Goal: Task Accomplishment & Management: Use online tool/utility

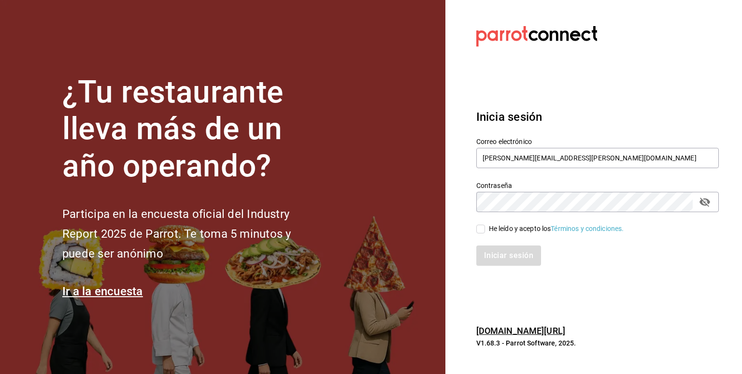
click at [706, 205] on icon "passwordField" at bounding box center [705, 202] width 12 height 12
click at [599, 159] on input "[PERSON_NAME][EMAIL_ADDRESS][PERSON_NAME][DOMAIN_NAME]" at bounding box center [597, 158] width 243 height 20
type input "i"
type input "M"
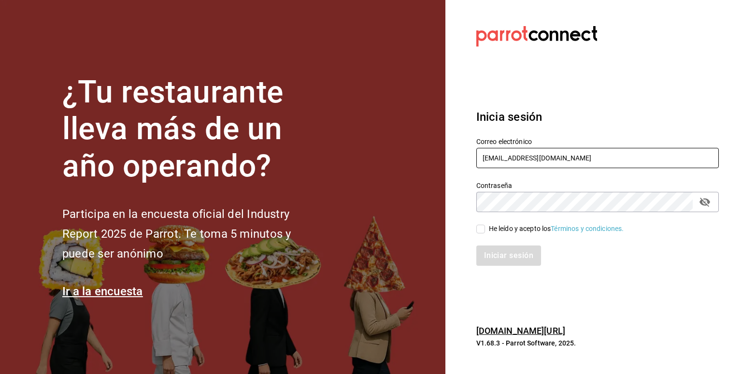
type input "mario.nino@grupocosteno.com"
click at [711, 205] on button "passwordField" at bounding box center [705, 202] width 16 height 16
click at [483, 229] on input "He leído y acepto los Términos y condiciones." at bounding box center [480, 229] width 9 height 9
checkbox input "true"
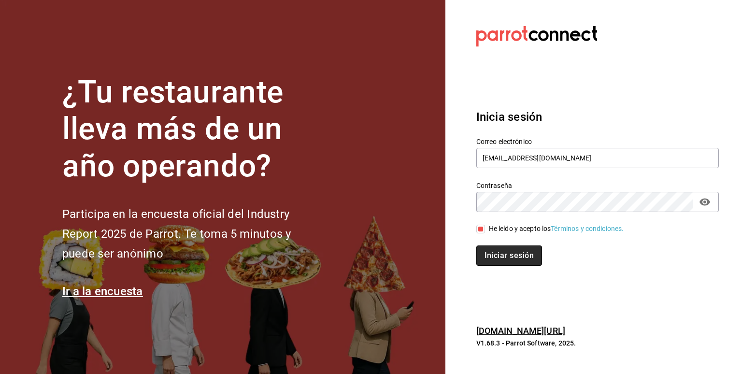
click at [492, 256] on button "Iniciar sesión" at bounding box center [509, 255] width 66 height 20
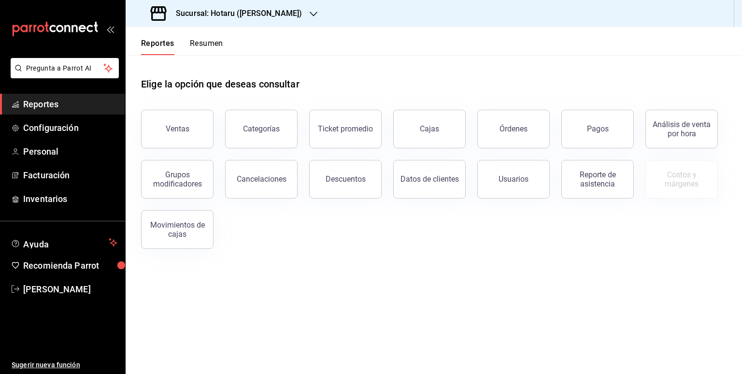
click at [231, 16] on h3 "Sucursal: Hotaru ([PERSON_NAME])" at bounding box center [235, 14] width 134 height 12
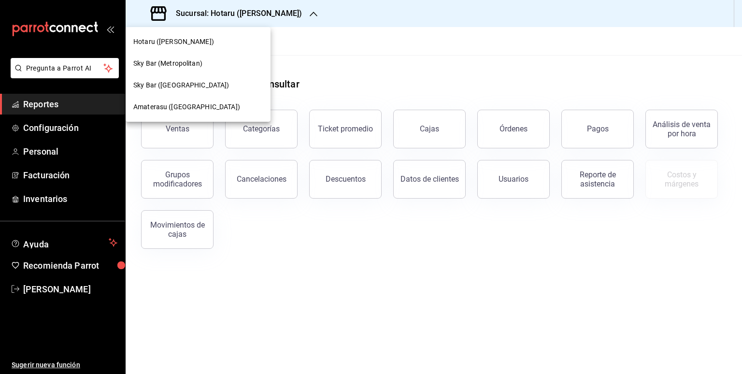
click at [183, 105] on span "Amaterasu ([GEOGRAPHIC_DATA])" at bounding box center [186, 107] width 107 height 10
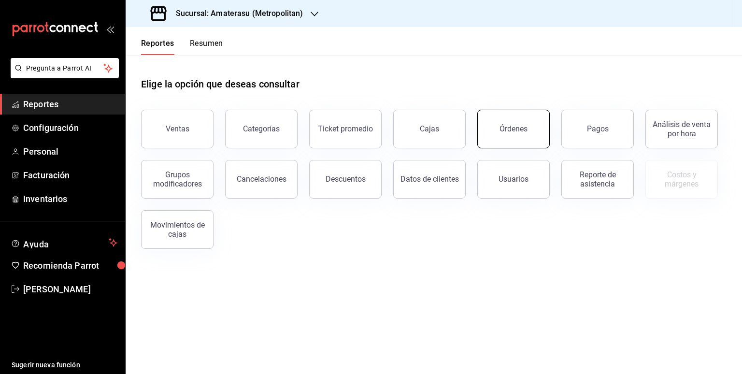
click at [506, 140] on button "Órdenes" at bounding box center [513, 129] width 72 height 39
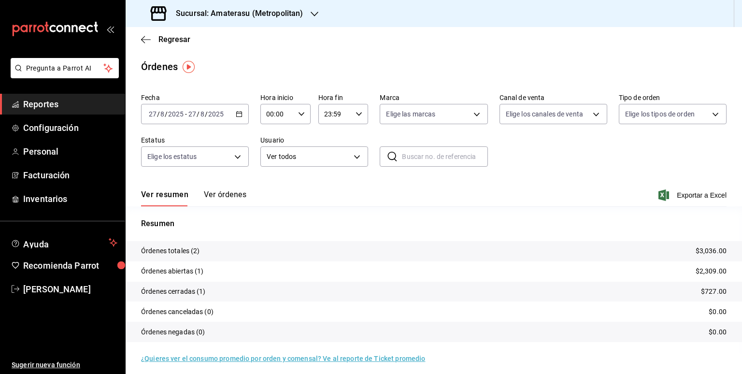
click at [239, 115] on icon "button" at bounding box center [239, 114] width 7 height 7
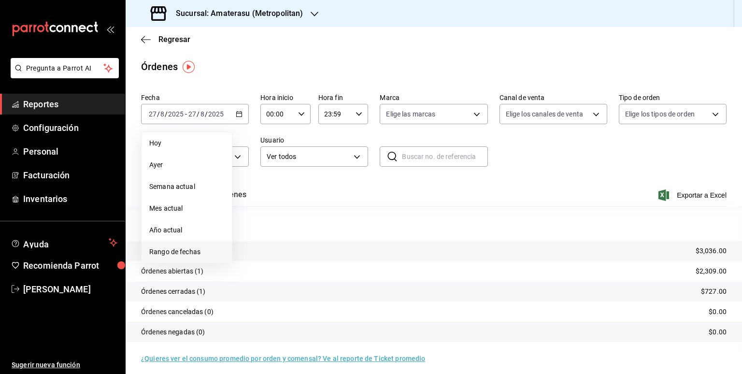
click at [170, 256] on span "Rango de fechas" at bounding box center [186, 252] width 75 height 10
click at [338, 149] on icon "button" at bounding box center [339, 150] width 12 height 12
click at [333, 224] on button "19" at bounding box center [338, 224] width 17 height 17
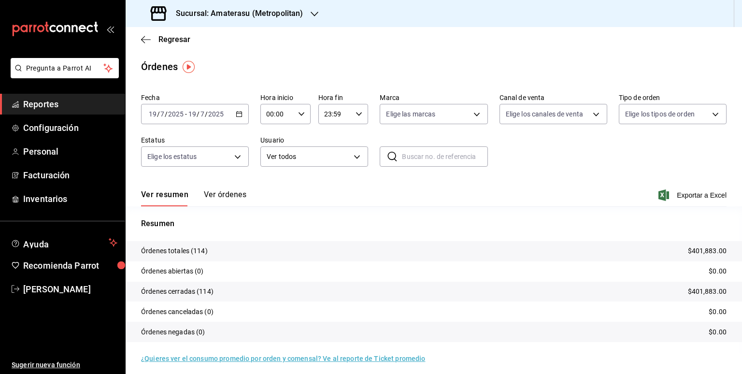
click at [237, 120] on div "[DATE] [DATE] - [DATE] [DATE]" at bounding box center [195, 114] width 108 height 20
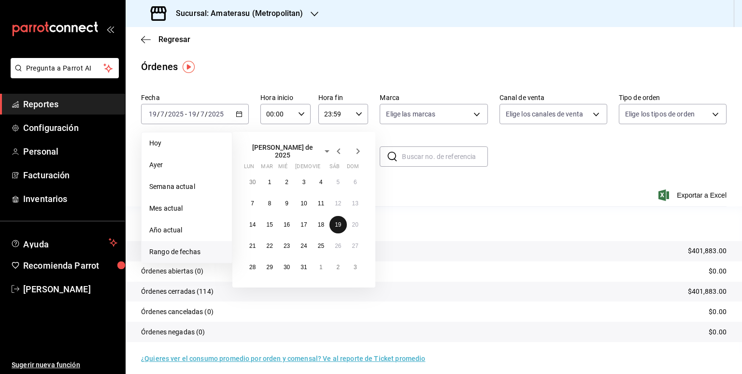
click at [340, 224] on button "19" at bounding box center [338, 224] width 17 height 17
click at [354, 223] on abbr "20" at bounding box center [355, 224] width 6 height 7
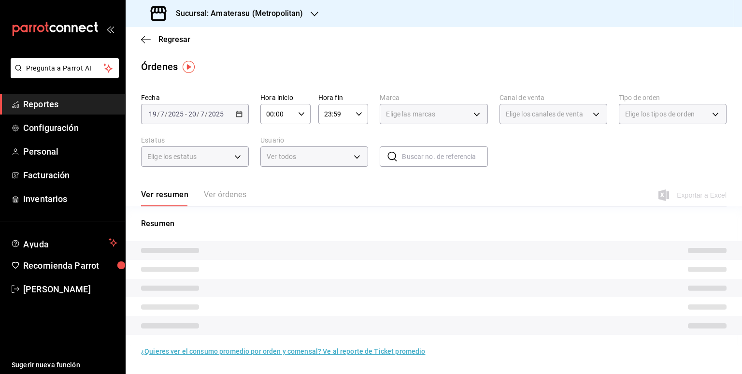
click at [306, 114] on div "00:00 Hora inicio" at bounding box center [285, 114] width 50 height 20
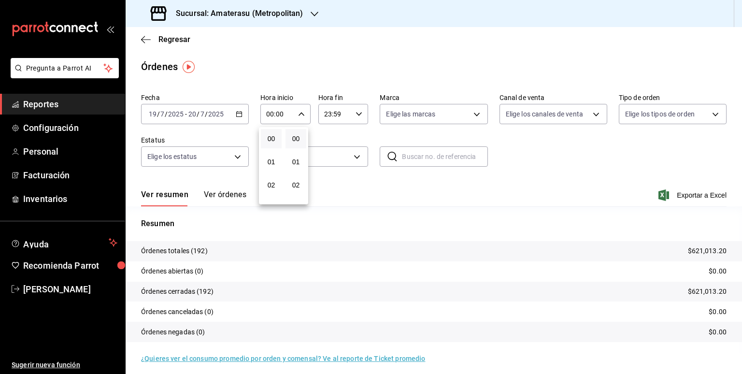
click at [273, 114] on div at bounding box center [371, 187] width 742 height 374
click at [273, 115] on input "00:00" at bounding box center [277, 113] width 34 height 19
click at [274, 115] on div at bounding box center [371, 187] width 742 height 374
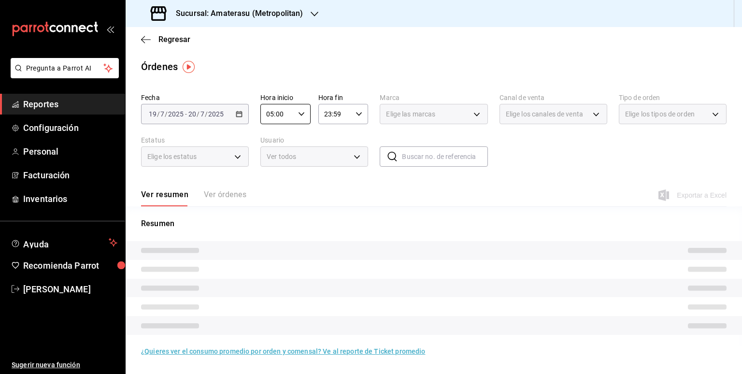
type input "05:00"
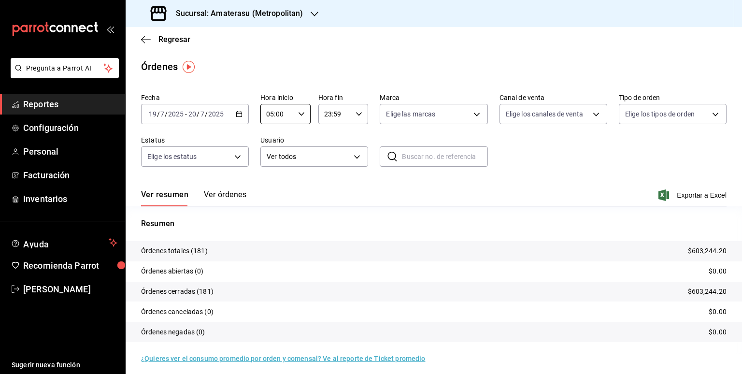
click at [360, 119] on div "23:59 Hora fin" at bounding box center [343, 114] width 50 height 20
click at [360, 119] on div at bounding box center [371, 187] width 742 height 374
click at [337, 114] on input "23:59" at bounding box center [335, 113] width 34 height 19
click at [337, 114] on div at bounding box center [371, 187] width 742 height 374
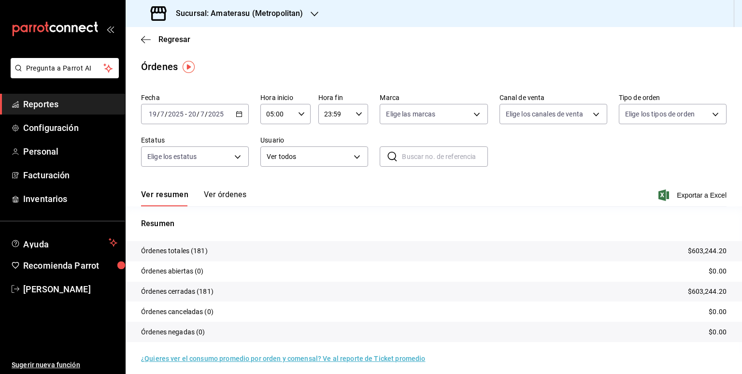
drag, startPoint x: 332, startPoint y: 139, endPoint x: 343, endPoint y: 127, distance: 16.8
click at [342, 128] on div "Fecha [DATE] [DATE] - [DATE] [DATE] Hora inicio 05:00 Hora inicio Hora fin 23:5…" at bounding box center [434, 133] width 586 height 89
click at [352, 115] on div "23:59 Hora fin" at bounding box center [343, 114] width 50 height 20
drag, startPoint x: 330, startPoint y: 149, endPoint x: 321, endPoint y: 166, distance: 19.0
click at [321, 166] on div "00 01 02 03 04 05 06 07 08 09 10 11 12 13 14 15 16 17 18 19 20 21 22 23" at bounding box center [328, 165] width 25 height 77
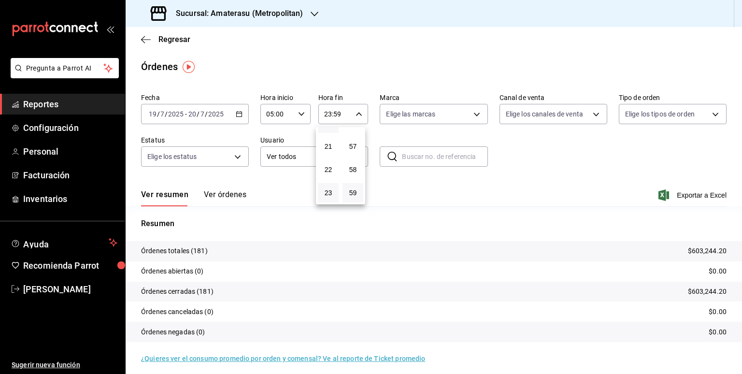
click at [333, 130] on button "20" at bounding box center [328, 123] width 21 height 19
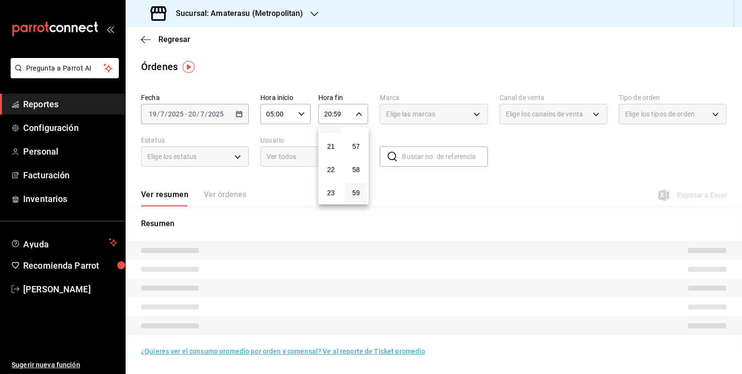
click at [333, 130] on button "20" at bounding box center [330, 123] width 21 height 19
click at [412, 192] on div at bounding box center [371, 187] width 742 height 374
click at [412, 192] on div "00 01 02 03 04 05 06 07 08 09 10 11 12 13 14 15 16 17 18 19 20 21 22 23 00 01 0…" at bounding box center [371, 188] width 742 height 371
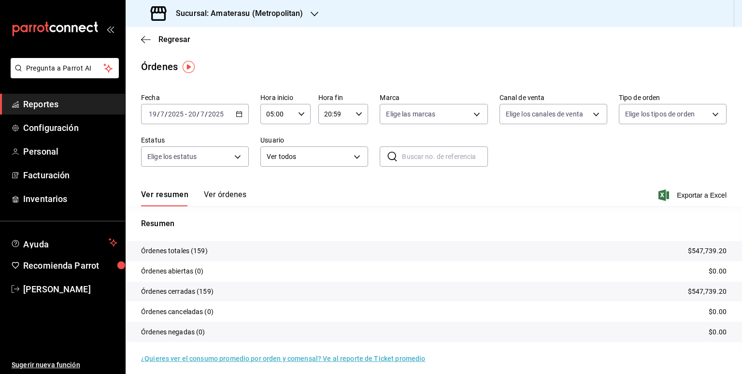
click at [357, 117] on icon "button" at bounding box center [359, 114] width 7 height 7
drag, startPoint x: 337, startPoint y: 137, endPoint x: 334, endPoint y: 164, distance: 27.2
click at [334, 163] on div "00 01 02 03 04 05 06 07 08 09 10 11 12 13 14 15 16 17 18 19 20 21 22 23" at bounding box center [328, 165] width 25 height 77
click at [324, 113] on div at bounding box center [371, 187] width 742 height 374
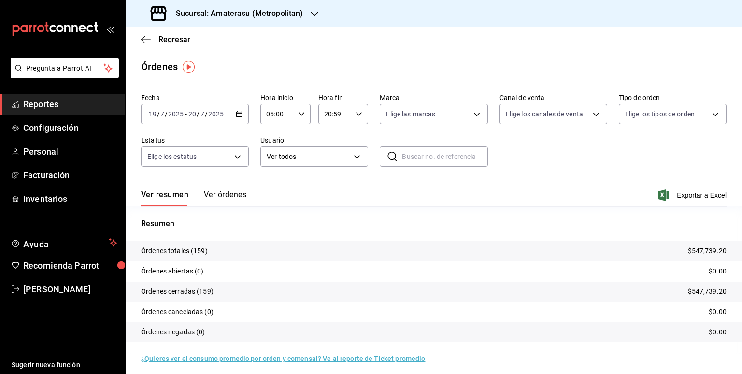
click at [326, 114] on input "20:59" at bounding box center [335, 113] width 34 height 19
click at [329, 117] on div at bounding box center [371, 187] width 742 height 374
type input "05:59"
click at [528, 170] on div "Fecha [DATE] [DATE] - [DATE] [DATE] Hora inicio 05:00 Hora inicio Hora fin 05:5…" at bounding box center [434, 133] width 586 height 89
click at [225, 200] on button "Ver órdenes" at bounding box center [225, 198] width 43 height 16
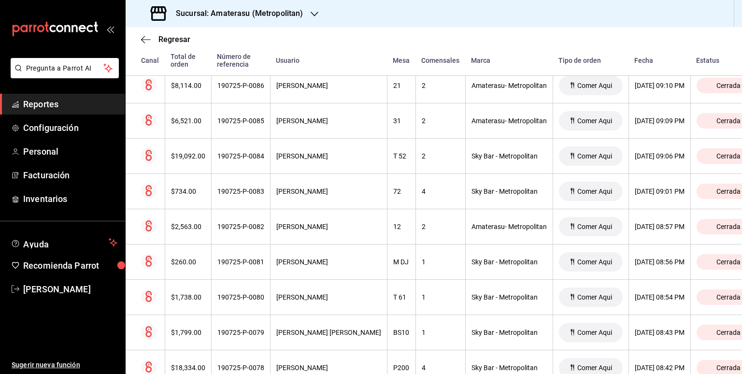
scroll to position [1488, 0]
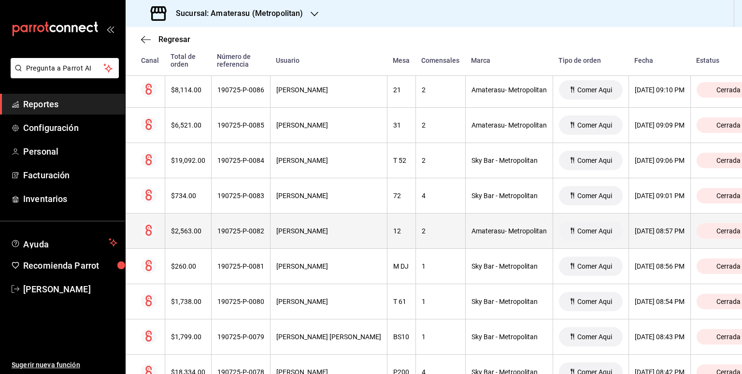
click at [354, 227] on div "[PERSON_NAME]" at bounding box center [328, 231] width 105 height 8
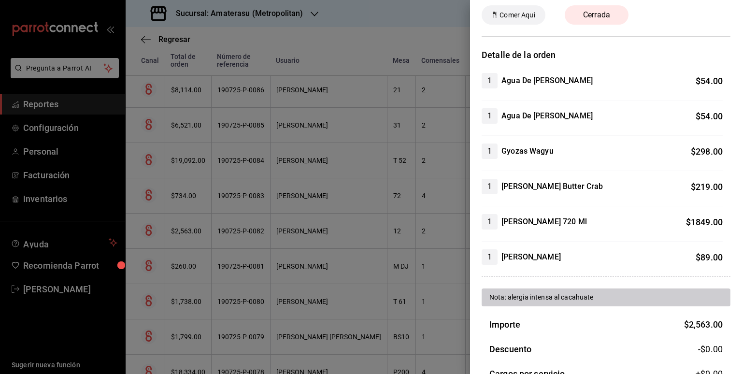
scroll to position [0, 0]
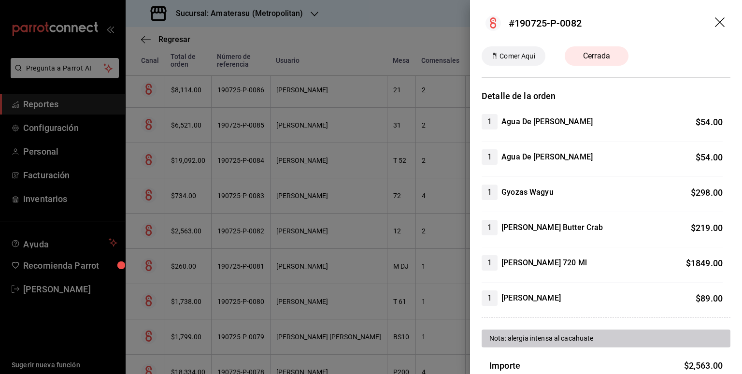
click at [440, 46] on div at bounding box center [371, 187] width 742 height 374
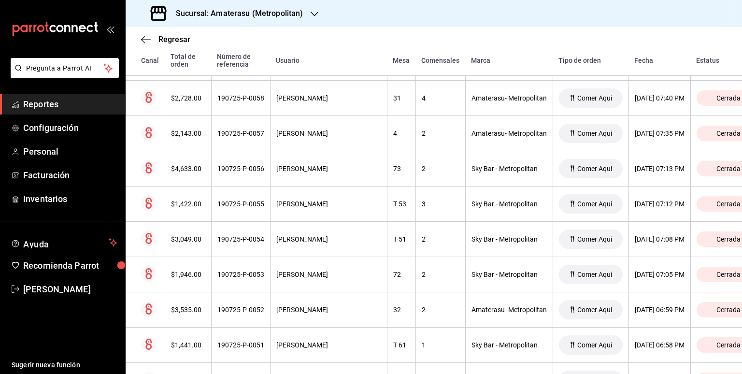
scroll to position [2487, 0]
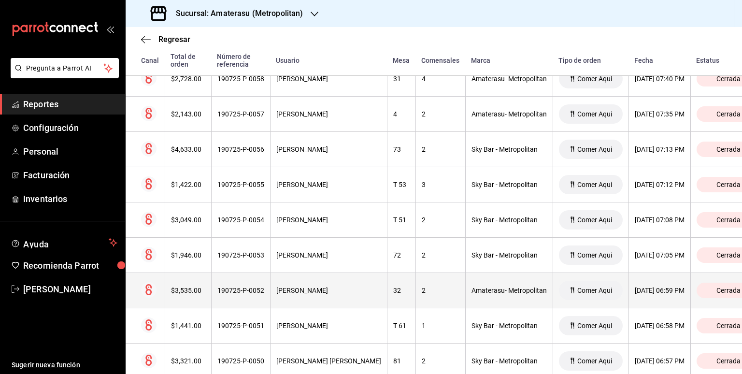
click at [341, 287] on div "[PERSON_NAME]" at bounding box center [328, 291] width 105 height 8
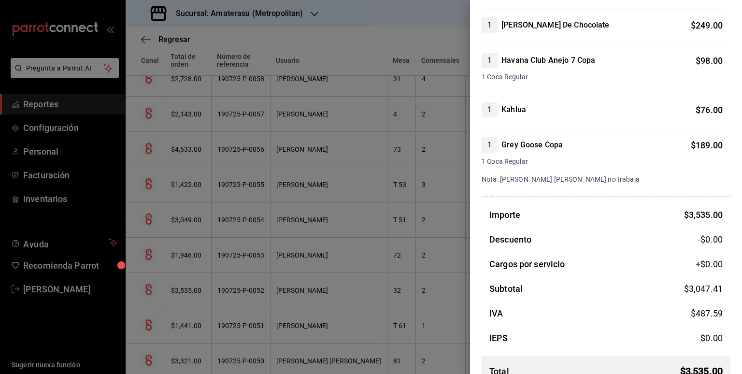
scroll to position [823, 0]
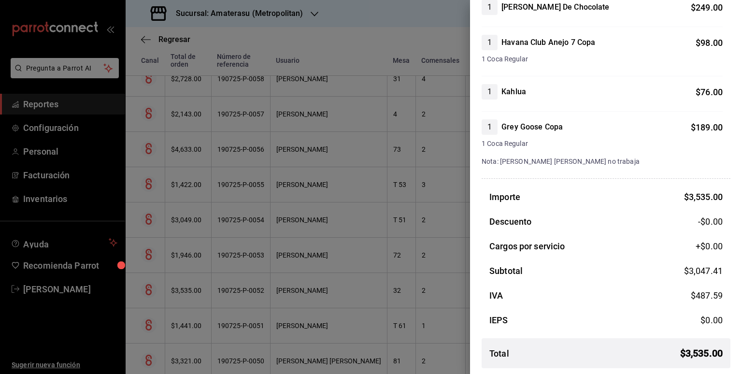
click at [439, 57] on div at bounding box center [371, 187] width 742 height 374
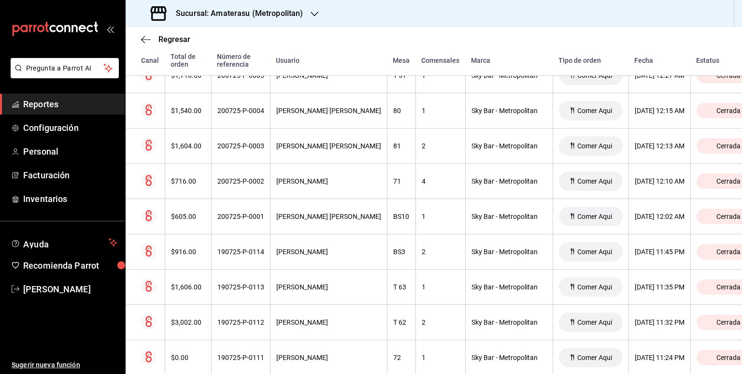
scroll to position [0, 0]
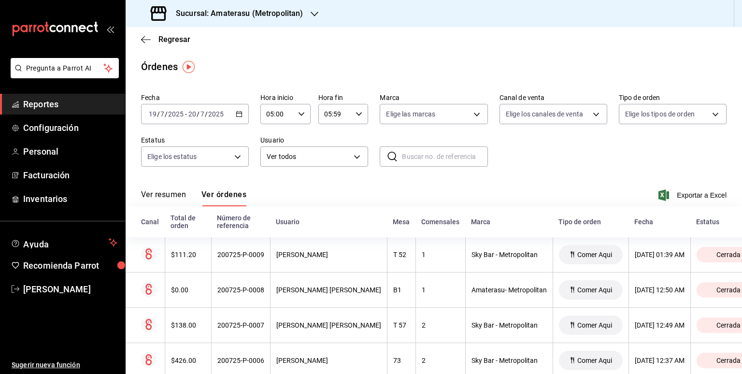
click at [239, 119] on div "[DATE] [DATE] - [DATE] [DATE]" at bounding box center [195, 114] width 108 height 20
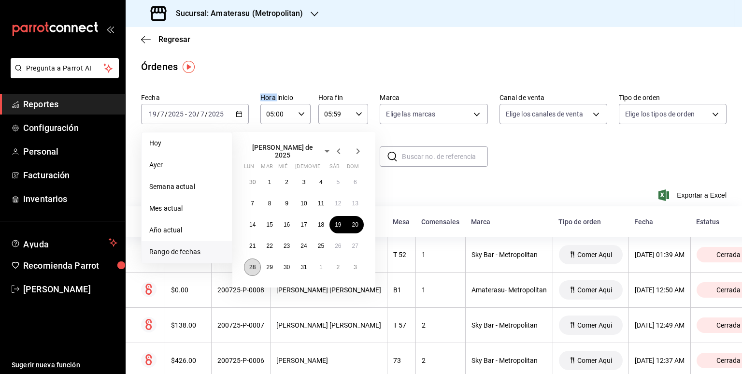
click at [256, 267] on button "28" at bounding box center [252, 267] width 17 height 17
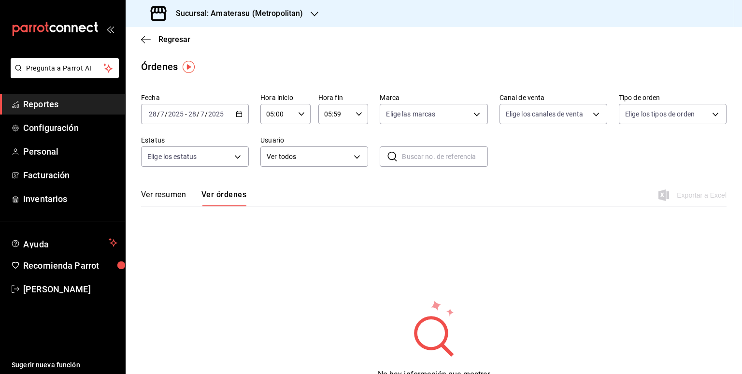
click at [240, 120] on div "[DATE] [DATE] - [DATE] [DATE]" at bounding box center [195, 114] width 108 height 20
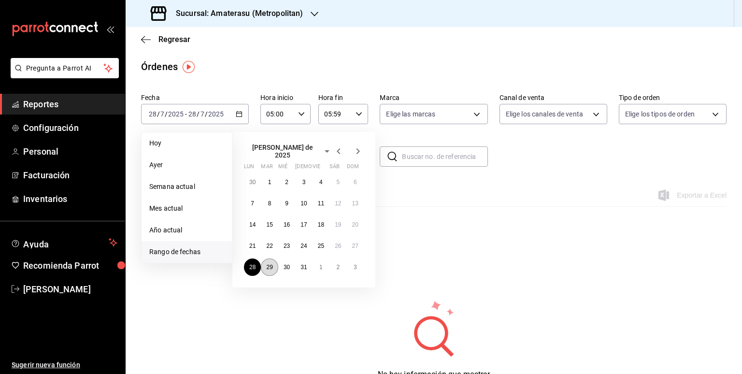
click at [269, 264] on abbr "29" at bounding box center [269, 267] width 6 height 7
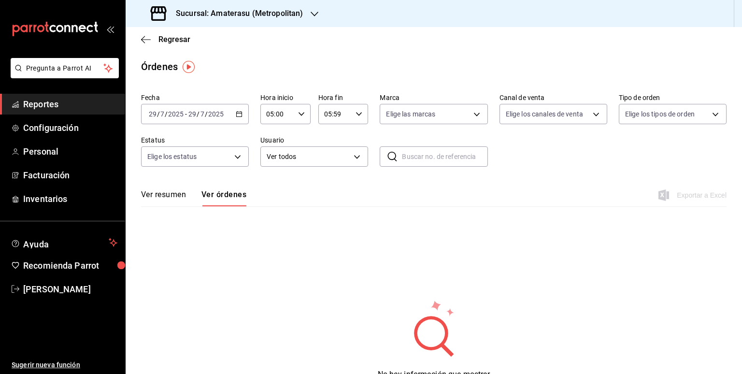
click at [236, 119] on div "[DATE] [DATE] - [DATE] [DATE]" at bounding box center [195, 114] width 108 height 20
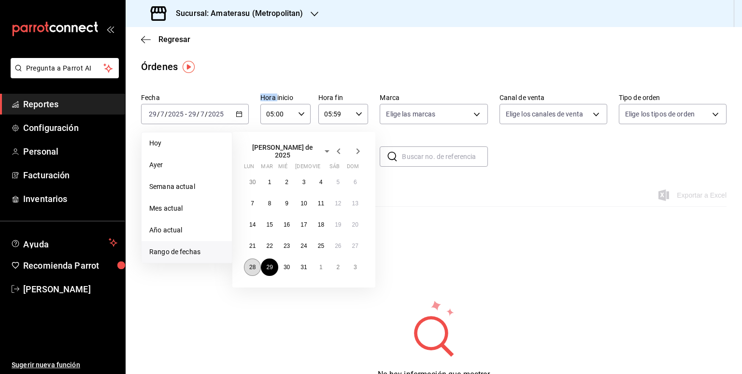
click at [252, 264] on abbr "28" at bounding box center [252, 267] width 6 height 7
click at [266, 263] on button "29" at bounding box center [269, 267] width 17 height 17
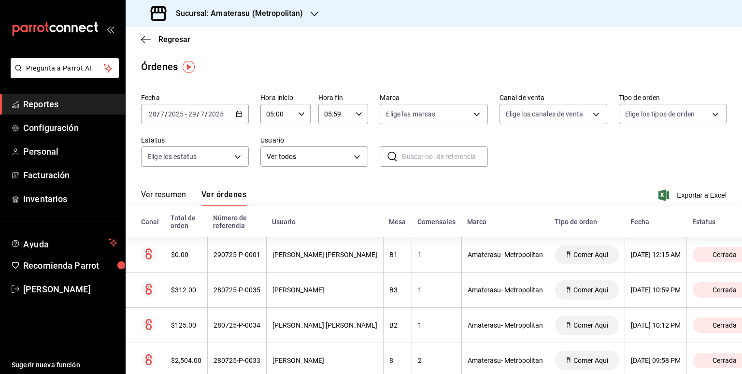
click at [578, 183] on div "Ver resumen Ver órdenes Exportar a Excel" at bounding box center [434, 192] width 586 height 28
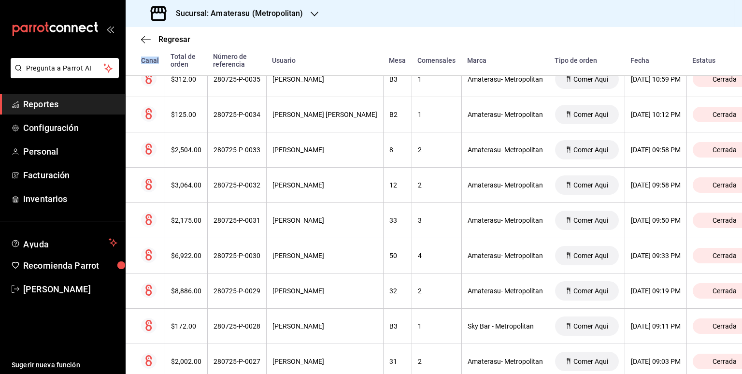
scroll to position [232, 0]
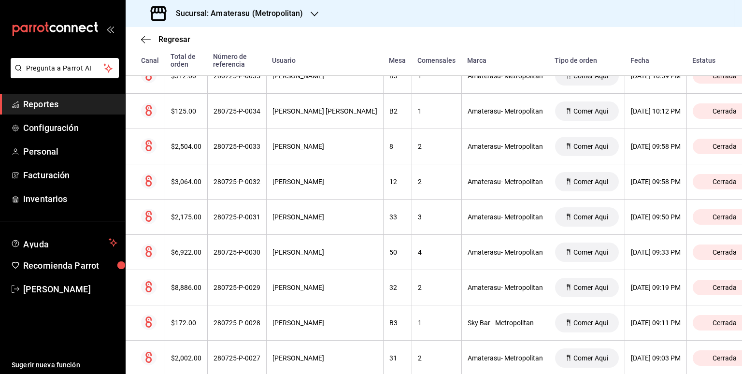
click at [738, 370] on div "Regresar Órdenes Fecha [DATE] [DATE] - [DATE] [DATE] Hora inicio 05:00 Hora ini…" at bounding box center [434, 200] width 617 height 347
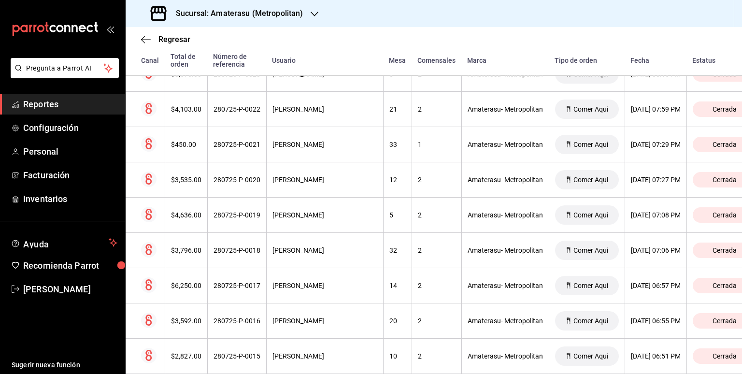
scroll to position [677, 0]
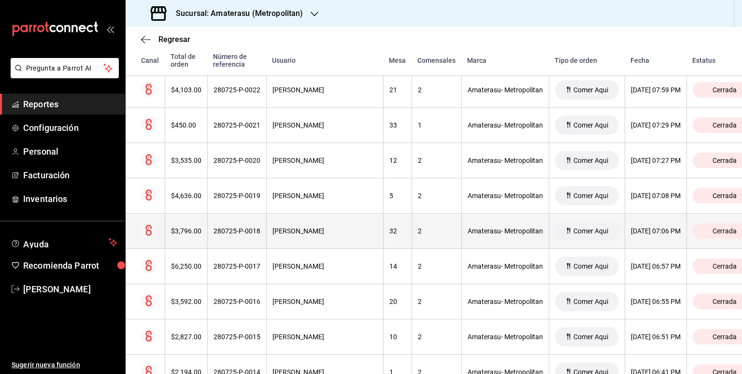
drag, startPoint x: 320, startPoint y: 229, endPoint x: 260, endPoint y: 221, distance: 60.4
click at [260, 221] on th "280725-P-0018" at bounding box center [236, 231] width 59 height 35
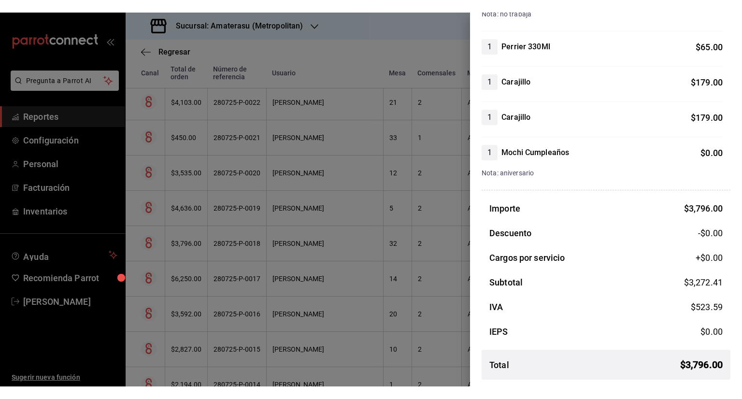
scroll to position [221, 0]
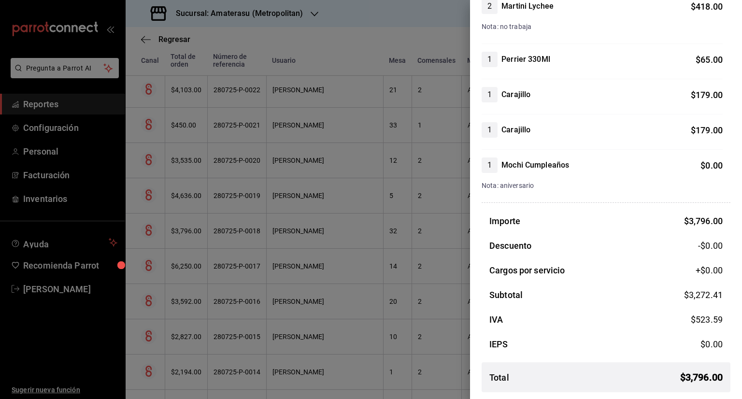
click at [418, 133] on div at bounding box center [371, 199] width 742 height 399
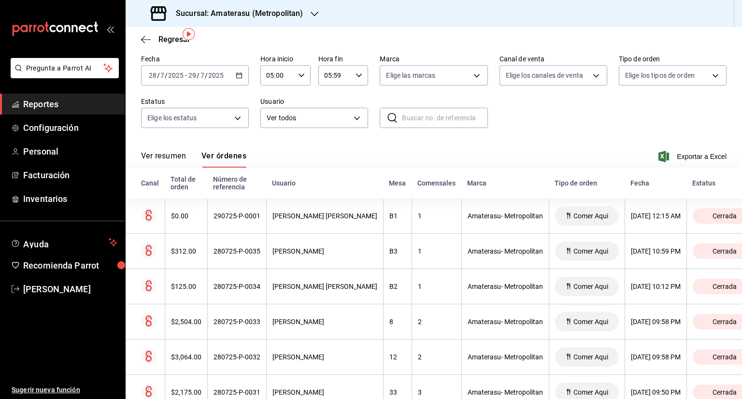
scroll to position [0, 0]
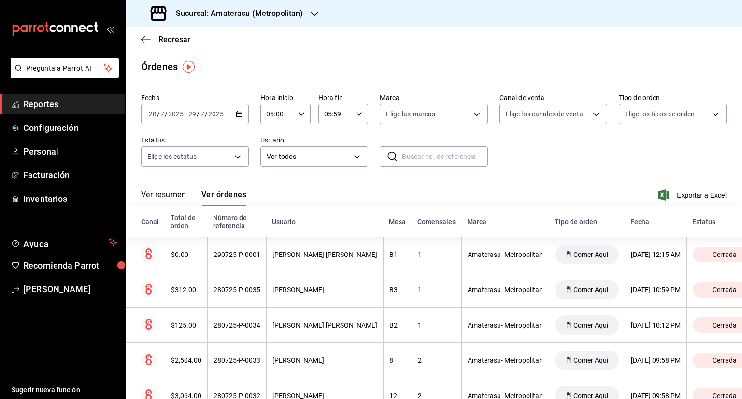
click at [236, 119] on div "[DATE] [DATE] - [DATE] [DATE]" at bounding box center [195, 114] width 108 height 20
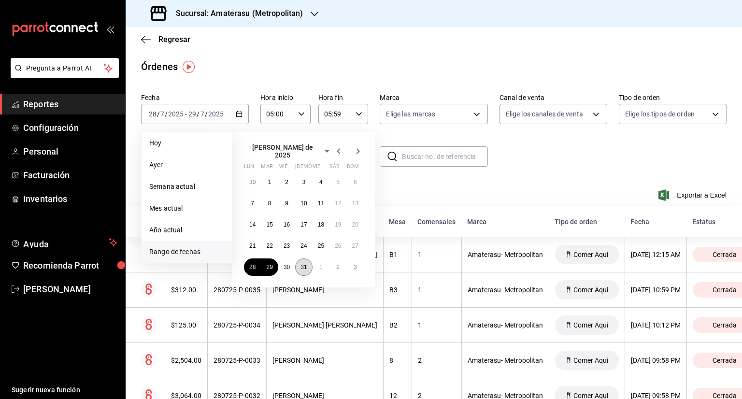
click at [304, 264] on abbr "31" at bounding box center [304, 267] width 6 height 7
click at [322, 264] on abbr "1" at bounding box center [320, 267] width 3 height 7
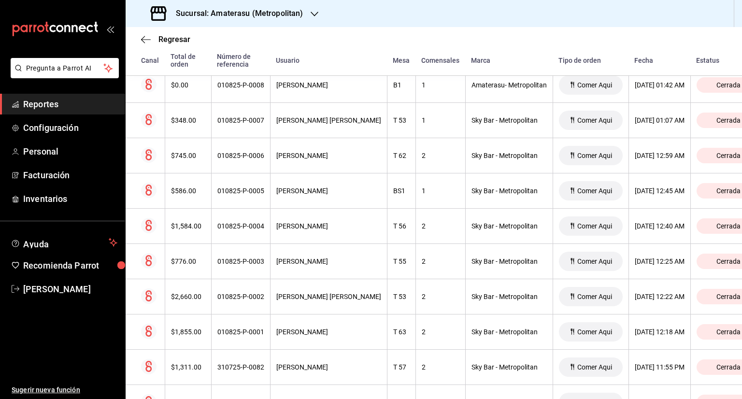
scroll to position [193, 0]
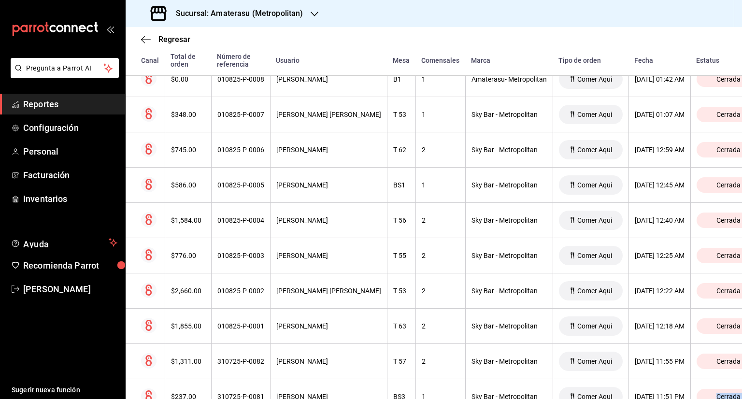
click at [738, 374] on div "Regresar Órdenes Fecha [DATE] [DATE] - [DATE] [DATE] Hora inicio 05:00 Hora ini…" at bounding box center [434, 213] width 617 height 372
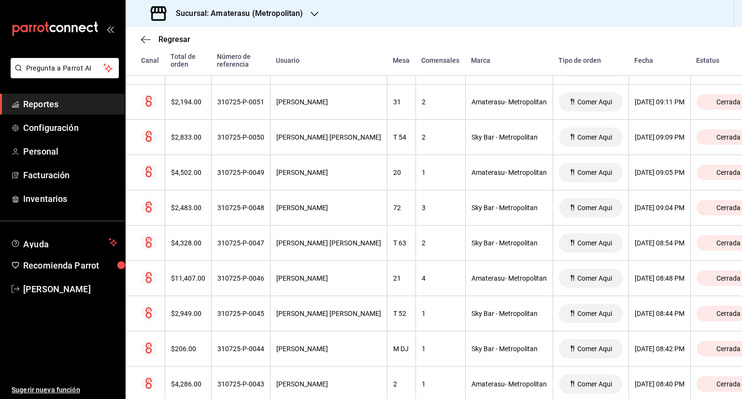
scroll to position [1552, 0]
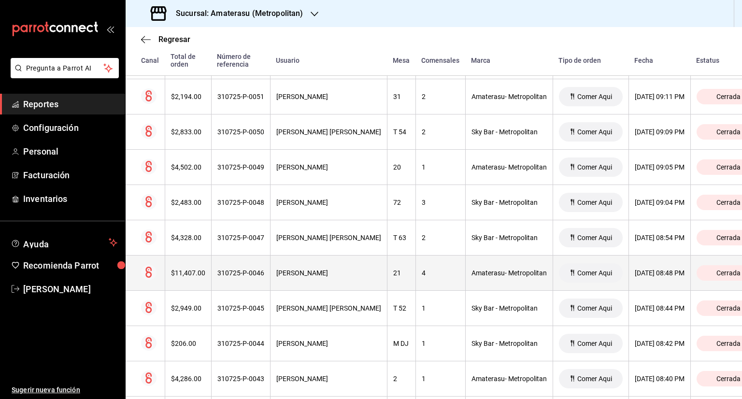
click at [319, 274] on th "[PERSON_NAME]" at bounding box center [328, 273] width 117 height 35
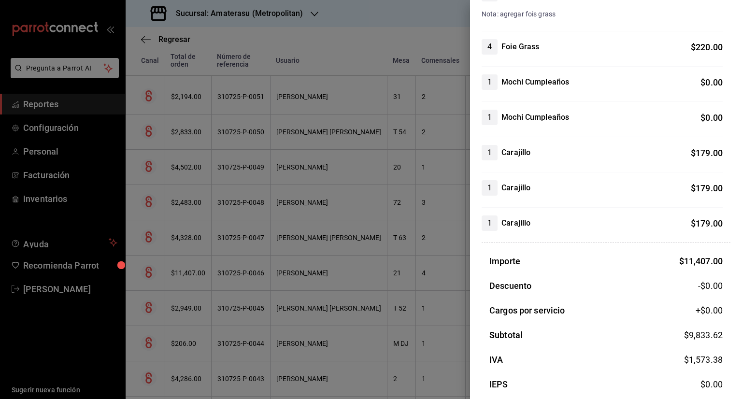
scroll to position [773, 0]
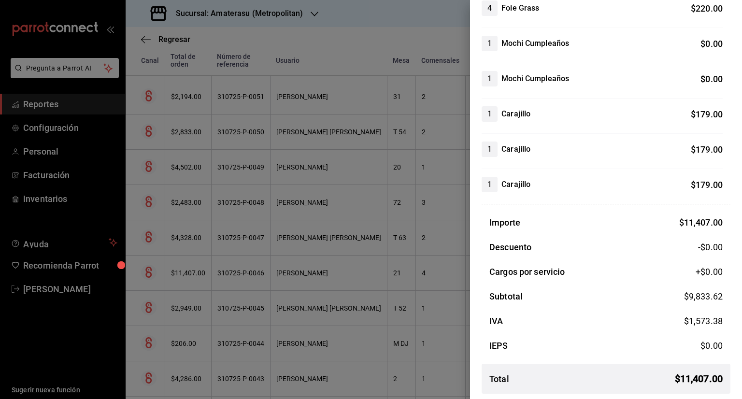
click at [356, 47] on div at bounding box center [371, 199] width 742 height 399
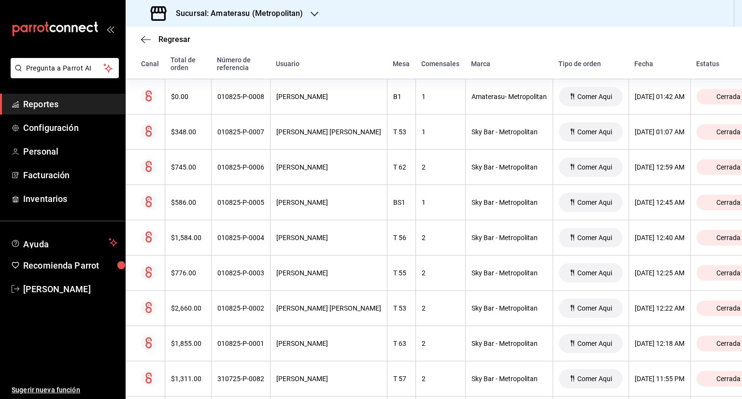
scroll to position [0, 0]
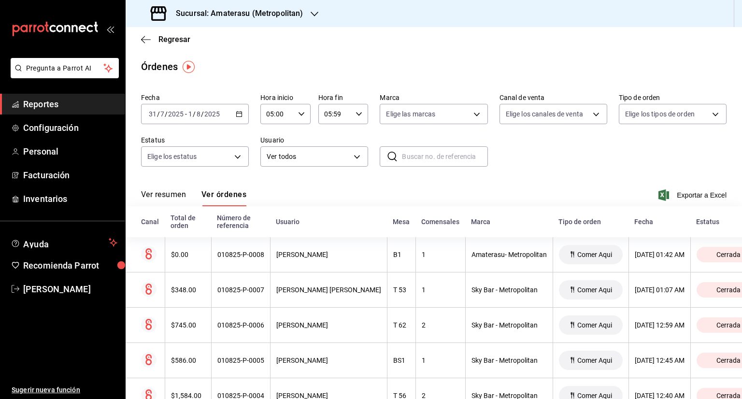
click at [236, 113] on icon "button" at bounding box center [239, 114] width 7 height 7
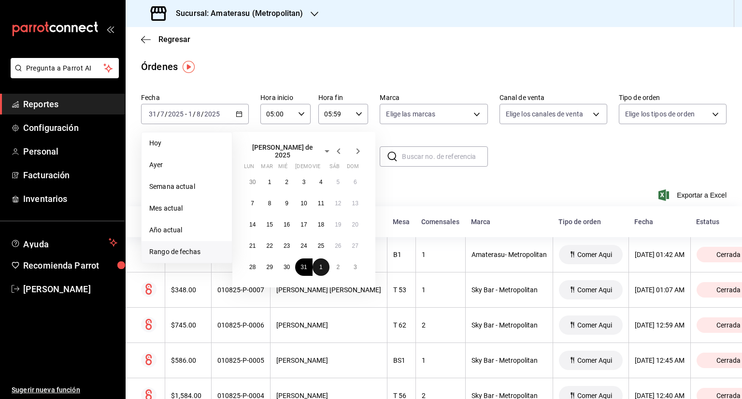
click at [325, 265] on button "1" at bounding box center [321, 267] width 17 height 17
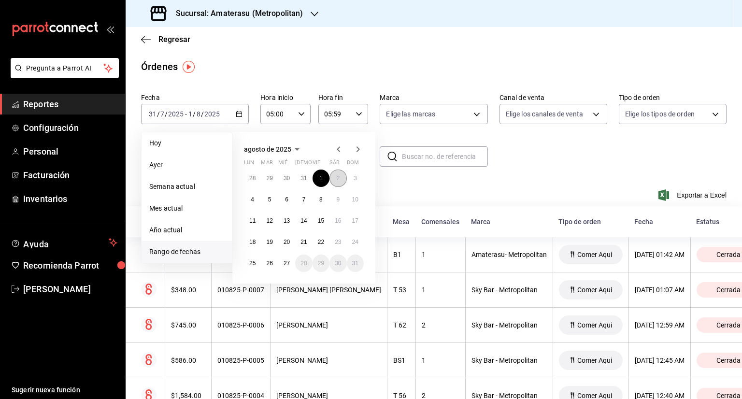
click at [332, 174] on button "2" at bounding box center [338, 178] width 17 height 17
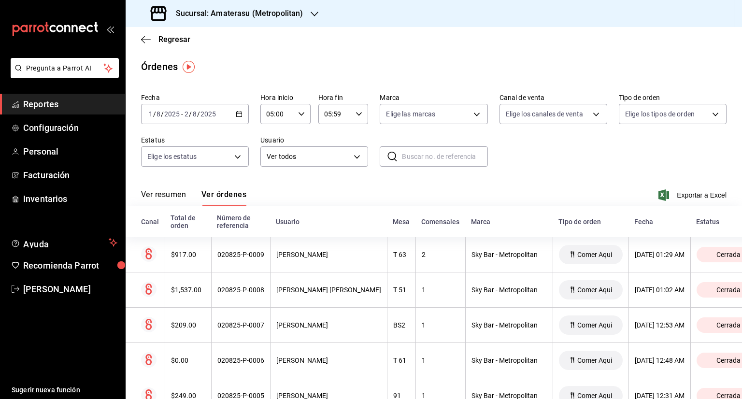
click at [324, 178] on div "Fecha [DATE] [DATE] - [DATE] [DATE] Hora inicio 05:00 Hora inicio Hora fin 05:5…" at bounding box center [434, 133] width 586 height 89
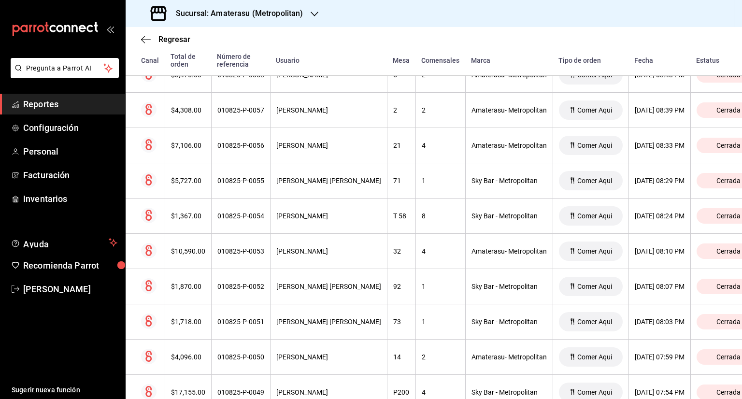
scroll to position [2083, 0]
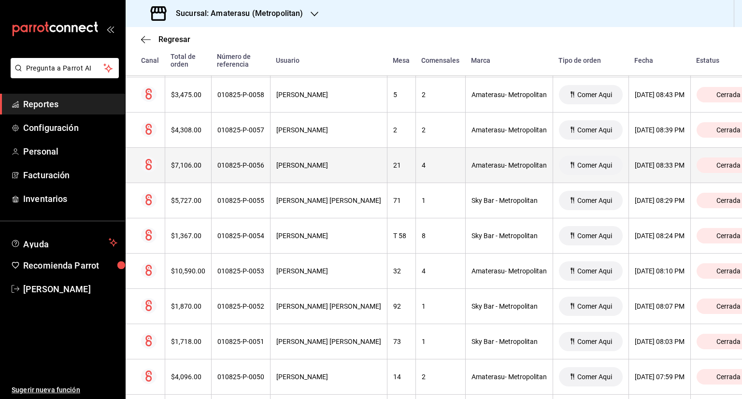
click at [357, 166] on th "[PERSON_NAME]" at bounding box center [328, 165] width 117 height 35
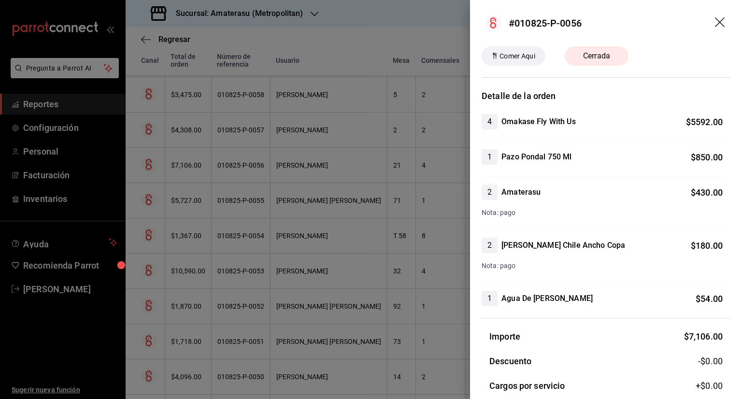
click at [733, 374] on div "Detalle de la orden 4 Omakase Fly With Us $ 5592.00 1 Pazo Pondal 750 Ml $ 850.…" at bounding box center [606, 302] width 272 height 426
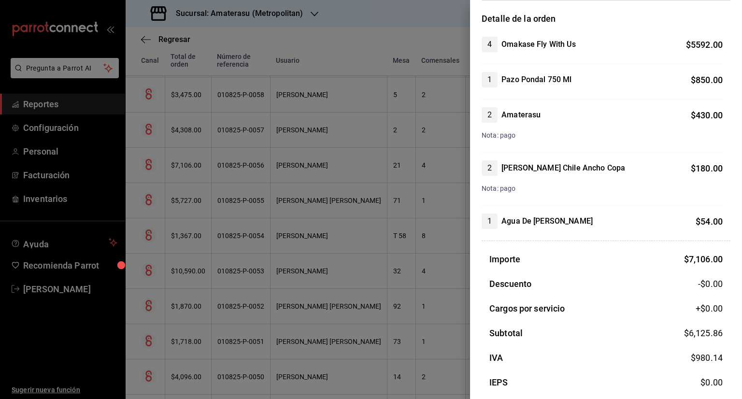
scroll to position [116, 0]
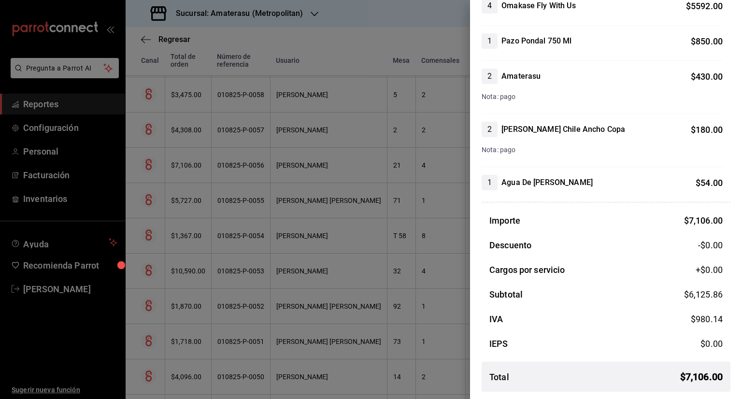
click at [255, 261] on div at bounding box center [371, 199] width 742 height 399
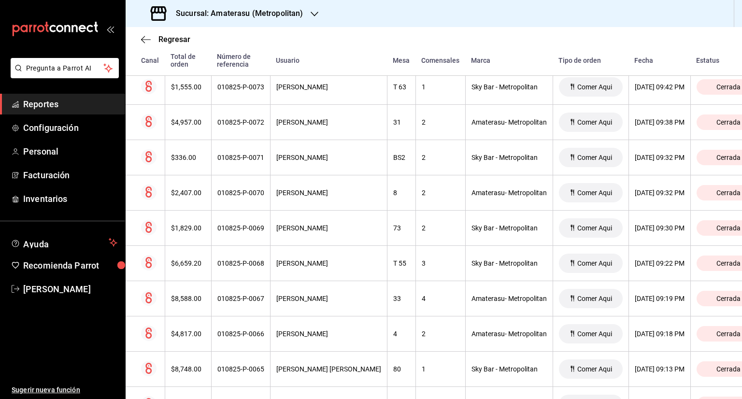
scroll to position [1581, 0]
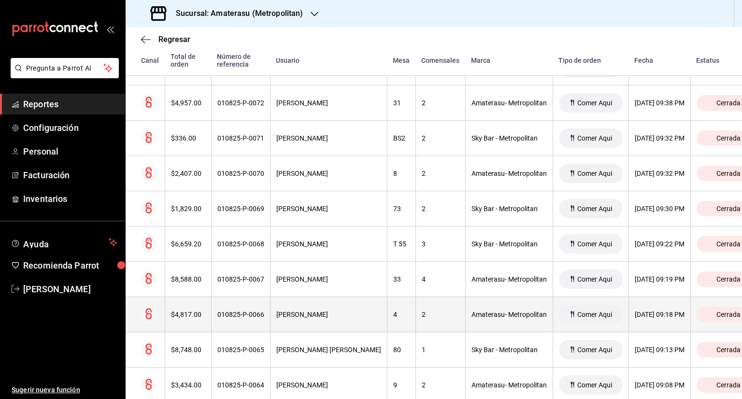
click at [358, 317] on th "[PERSON_NAME]" at bounding box center [328, 314] width 117 height 35
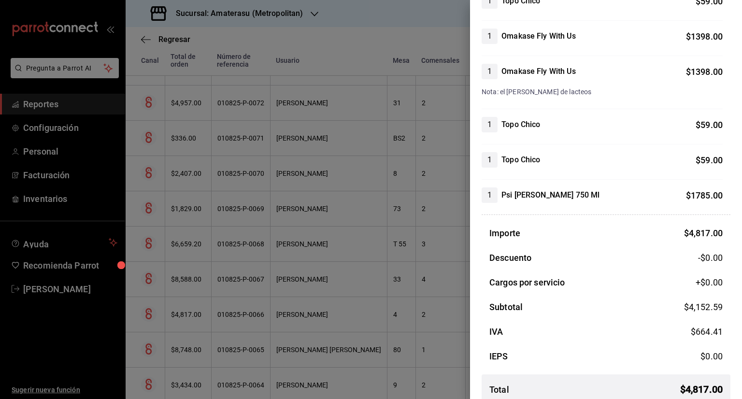
scroll to position [168, 0]
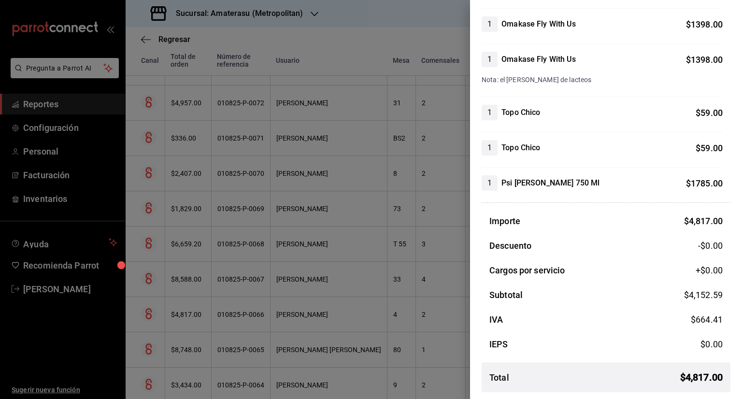
click at [389, 34] on div at bounding box center [371, 199] width 742 height 399
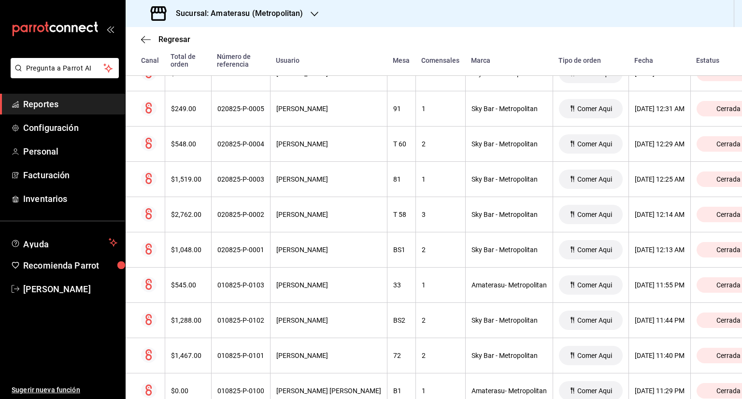
scroll to position [0, 0]
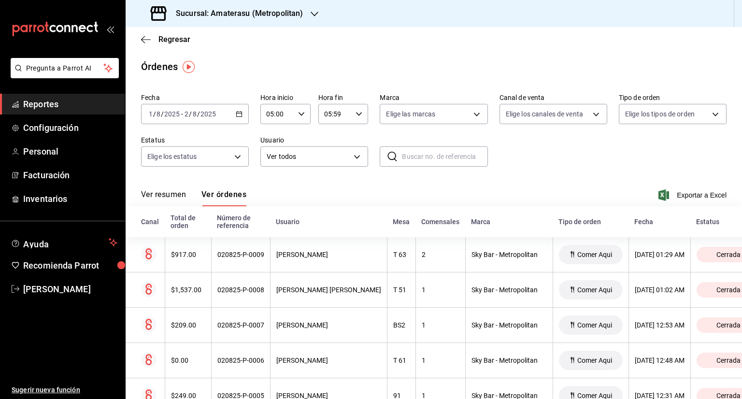
click at [236, 116] on icon "button" at bounding box center [239, 114] width 7 height 7
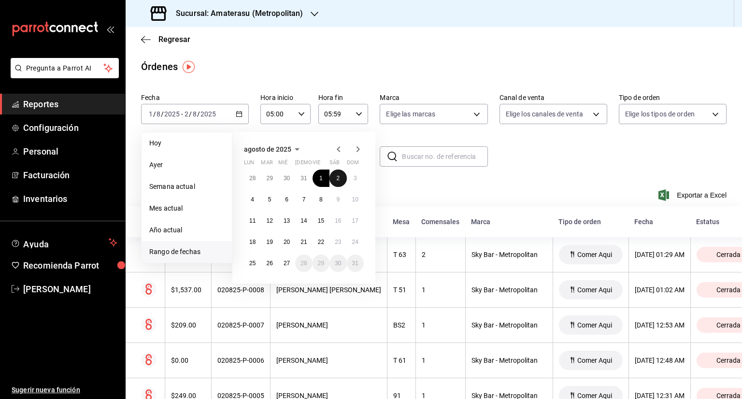
click at [337, 179] on abbr "2" at bounding box center [337, 178] width 3 height 7
click at [320, 180] on abbr "1" at bounding box center [320, 178] width 3 height 7
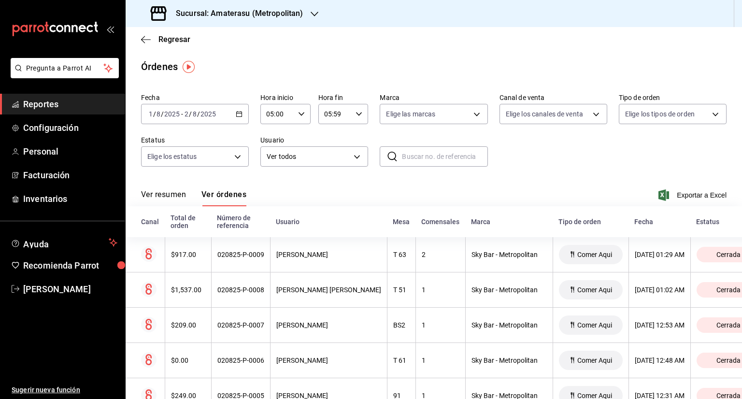
click at [320, 180] on div "Ver resumen Ver órdenes Exportar a Excel" at bounding box center [434, 192] width 586 height 28
click at [236, 112] on \(Stroke\) "button" at bounding box center [239, 114] width 6 height 5
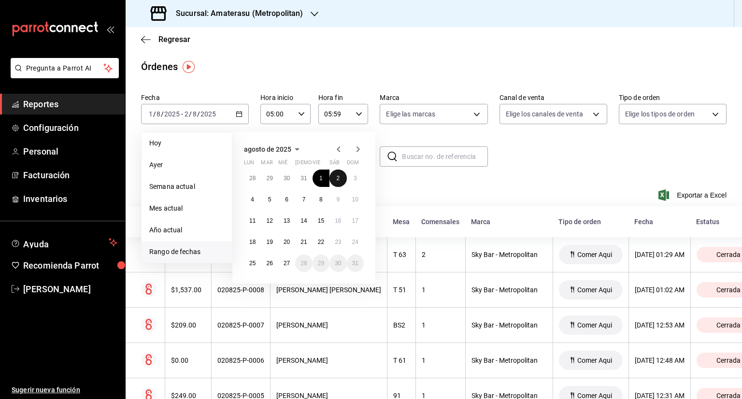
click at [339, 180] on abbr "2" at bounding box center [337, 178] width 3 height 7
click at [352, 182] on button "3" at bounding box center [355, 178] width 17 height 17
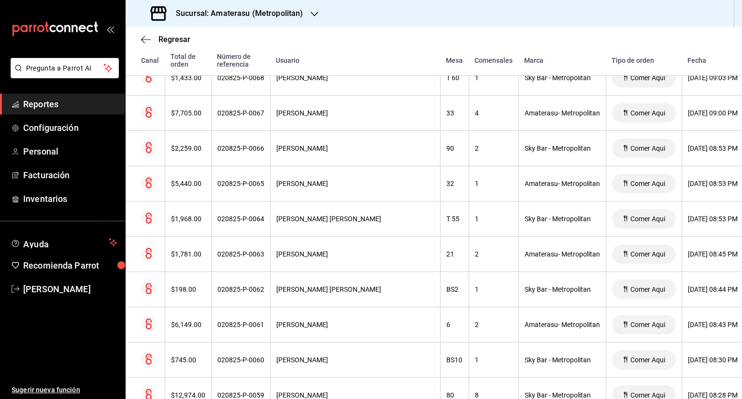
scroll to position [2260, 0]
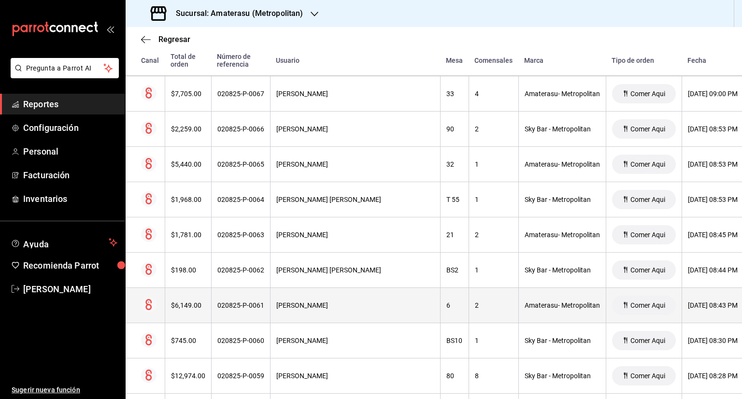
click at [282, 302] on div "[PERSON_NAME]" at bounding box center [355, 306] width 158 height 8
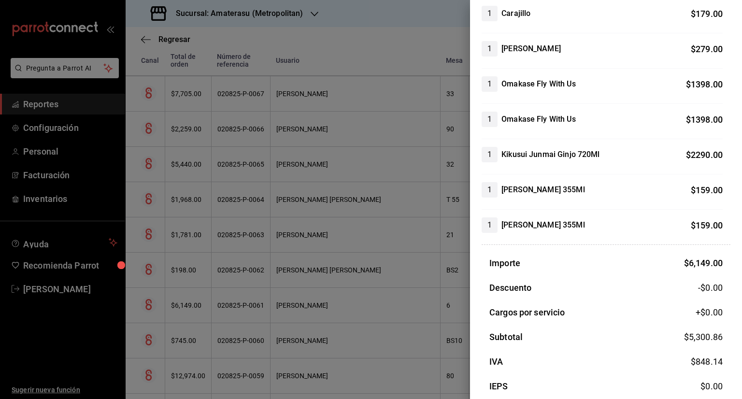
scroll to position [274, 0]
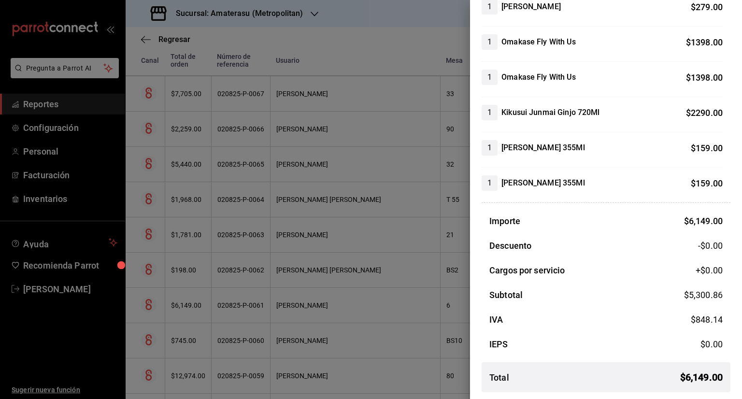
click at [378, 58] on div at bounding box center [371, 199] width 742 height 399
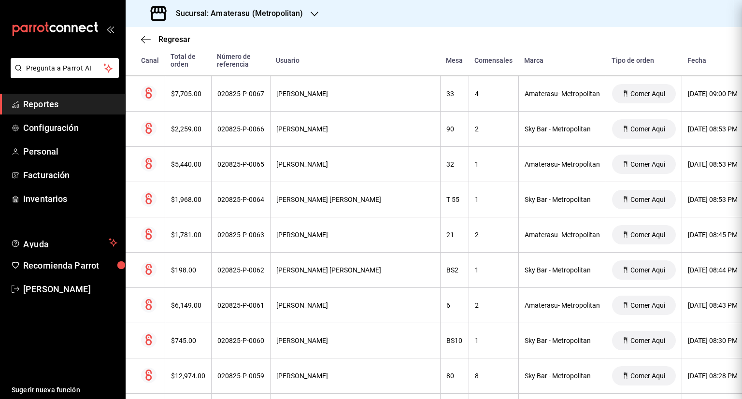
scroll to position [0, 0]
click at [446, 58] on div "Mesa" at bounding box center [454, 61] width 17 height 8
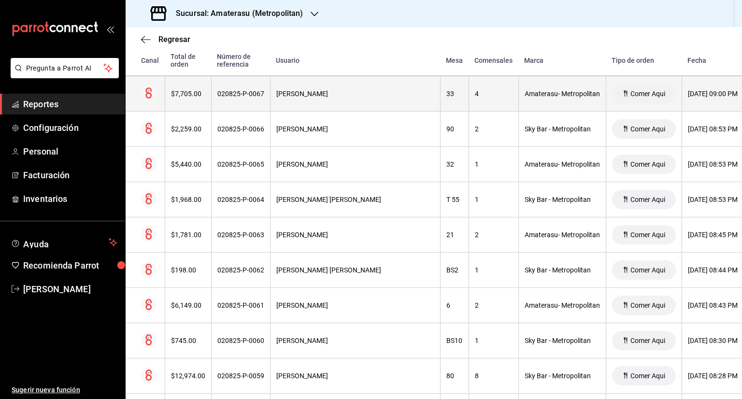
click at [357, 83] on th "[PERSON_NAME]" at bounding box center [355, 93] width 170 height 35
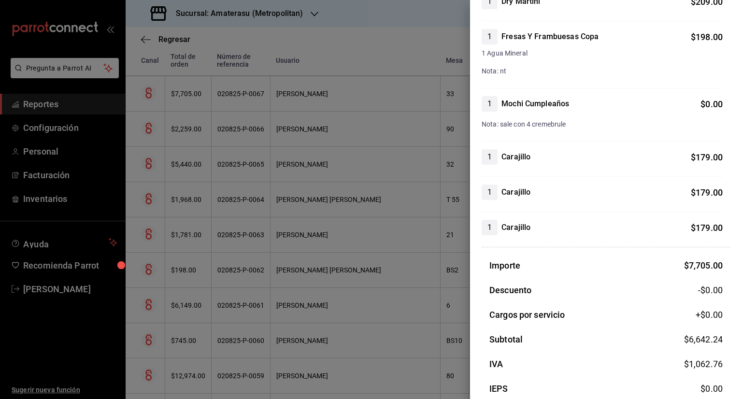
scroll to position [707, 0]
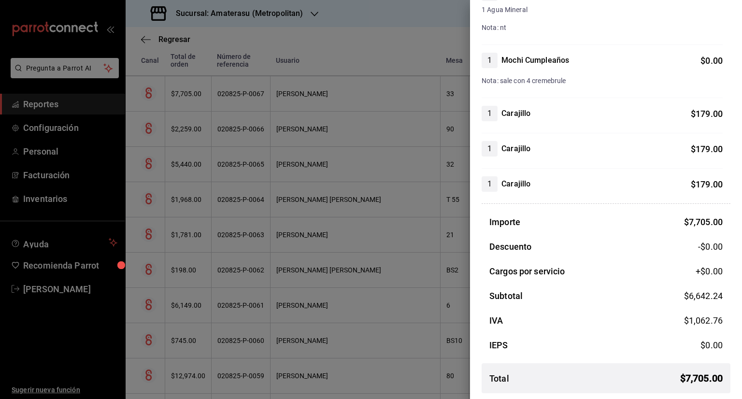
click at [415, 130] on div at bounding box center [371, 199] width 742 height 399
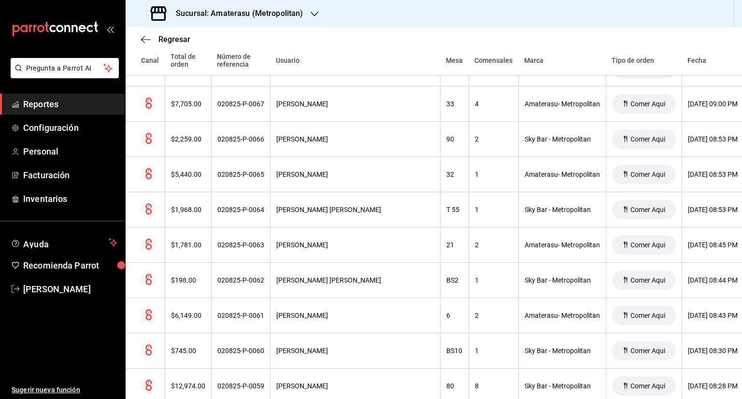
scroll to position [2241, 0]
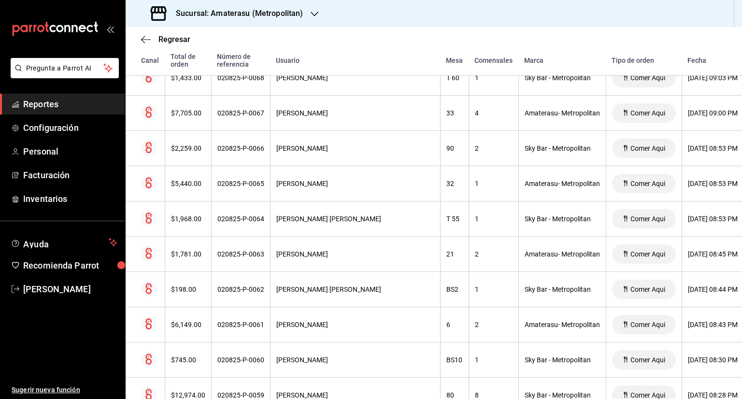
click at [734, 46] on div "Regresar" at bounding box center [434, 39] width 617 height 25
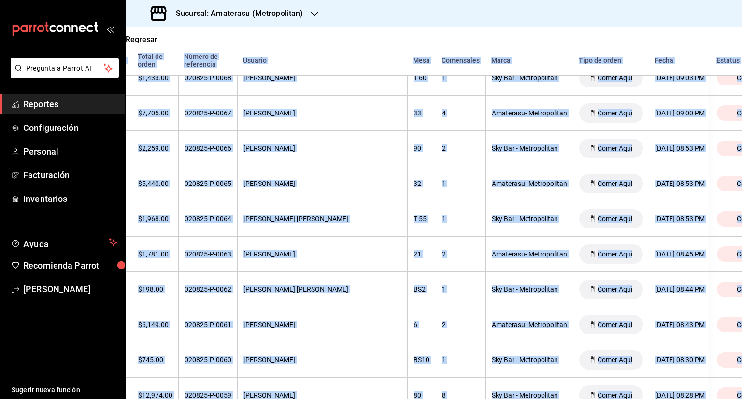
click at [737, 46] on div "Regresar Órdenes Fecha [DATE] [DATE] - [DATE] [DATE] Hora inicio 05:00 Hora ini…" at bounding box center [434, 213] width 617 height 372
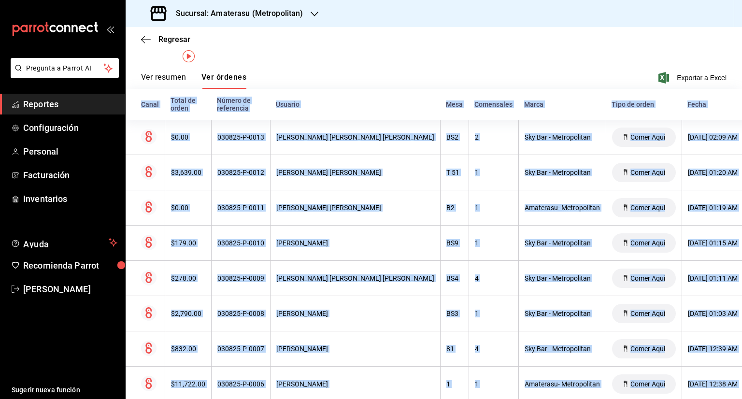
scroll to position [10, 0]
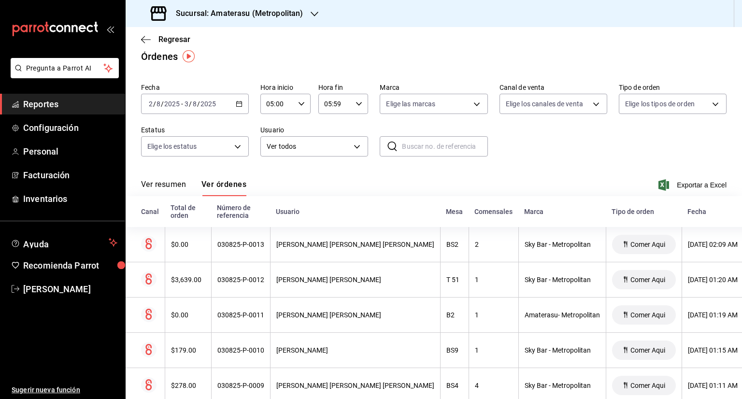
click at [717, 42] on div "Regresar" at bounding box center [434, 39] width 617 height 25
click at [238, 109] on div "[DATE] [DATE] - [DATE] [DATE]" at bounding box center [195, 104] width 108 height 20
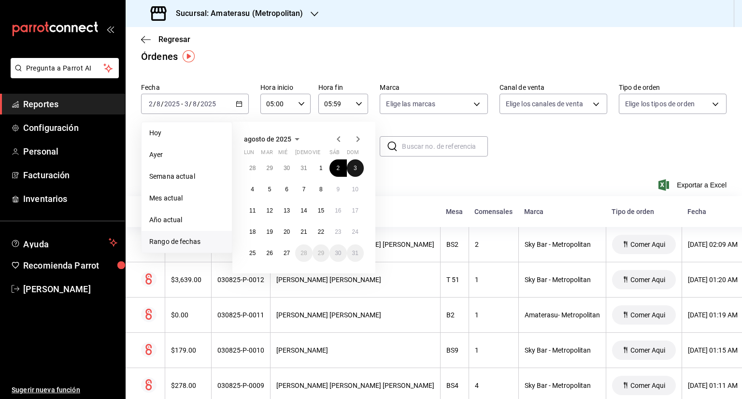
click at [352, 169] on button "3" at bounding box center [355, 167] width 17 height 17
click at [249, 188] on button "4" at bounding box center [252, 189] width 17 height 17
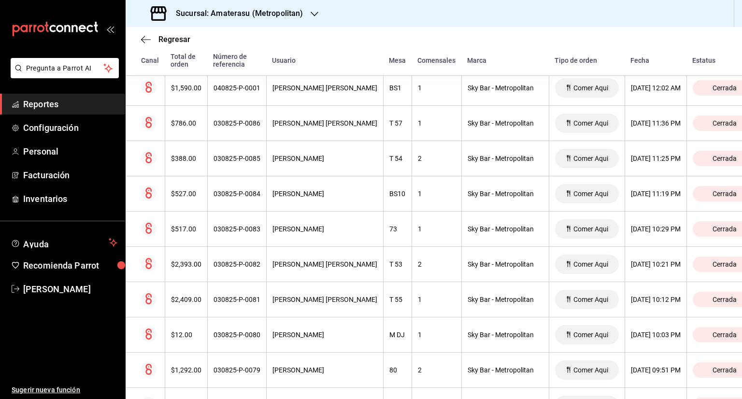
scroll to position [193, 0]
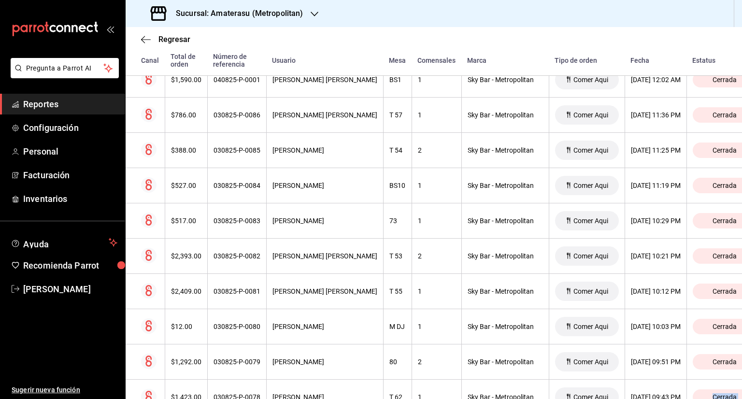
click at [740, 374] on div "Regresar Órdenes Fecha [DATE] [DATE] - [DATE] [DATE] Hora inicio 05:00 Hora ini…" at bounding box center [434, 213] width 617 height 372
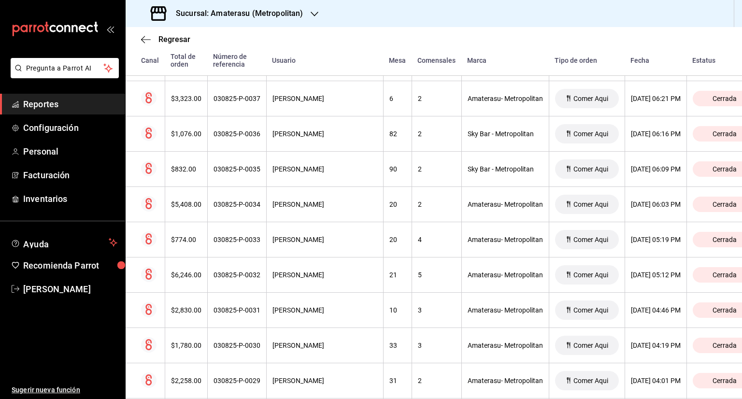
scroll to position [2257, 0]
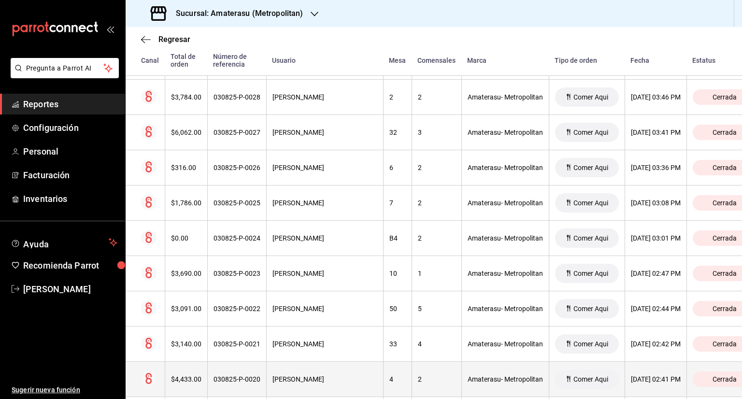
click at [354, 374] on div "[PERSON_NAME]" at bounding box center [325, 379] width 105 height 8
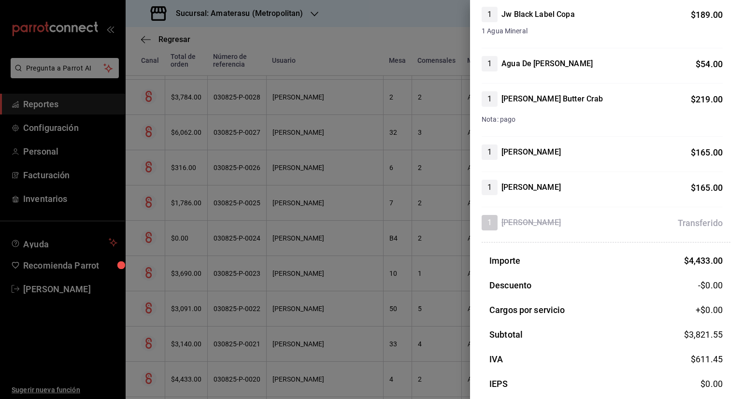
scroll to position [425, 0]
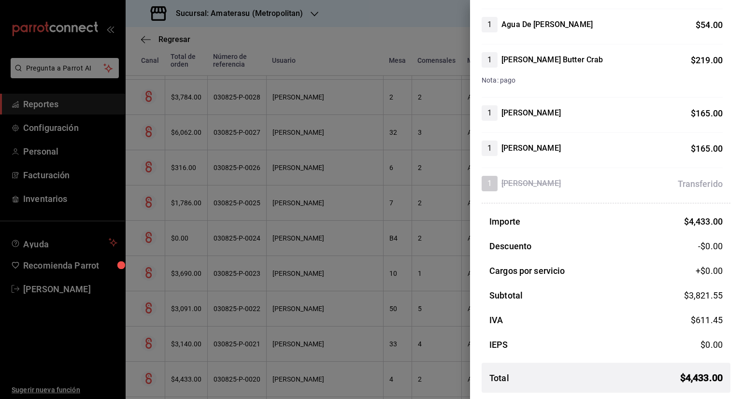
click at [712, 94] on div "1 [PERSON_NAME] Butter Crab $ 219.00 Nota: pago" at bounding box center [602, 74] width 241 height 45
click at [409, 155] on div at bounding box center [371, 199] width 742 height 399
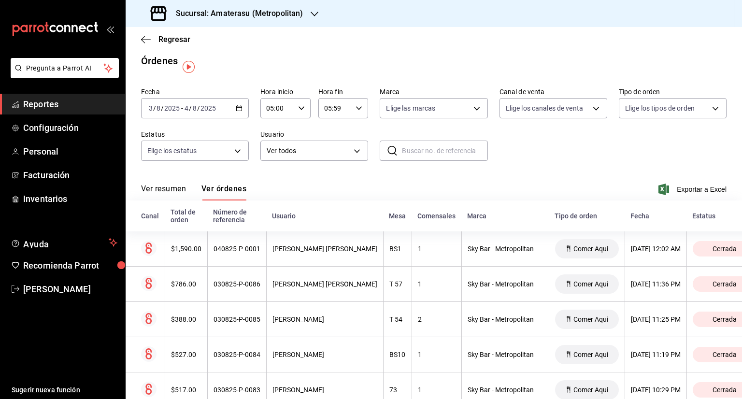
scroll to position [3, 0]
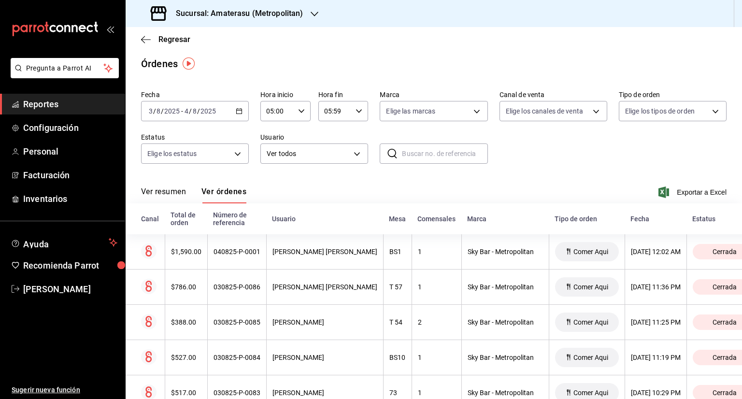
click at [242, 112] on div "[DATE] [DATE] - [DATE] [DATE]" at bounding box center [195, 111] width 108 height 20
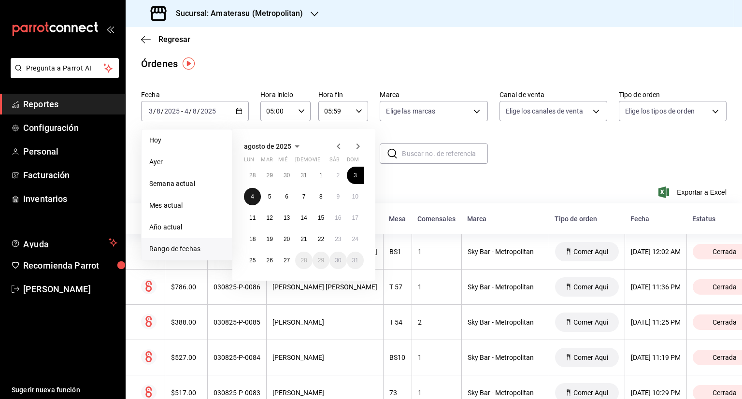
click at [253, 202] on button "4" at bounding box center [252, 196] width 17 height 17
click at [265, 197] on button "5" at bounding box center [269, 196] width 17 height 17
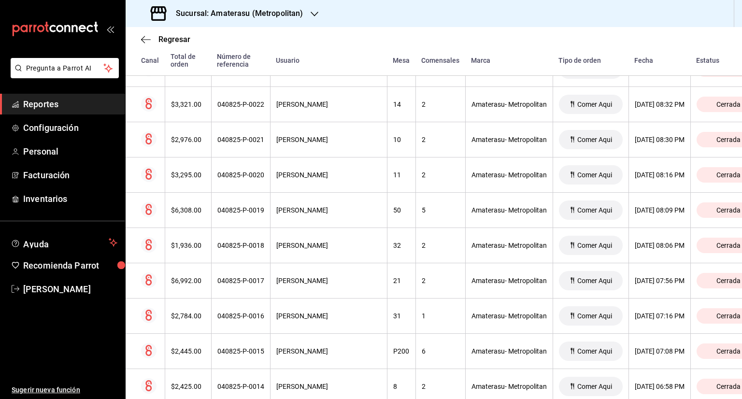
scroll to position [343, 0]
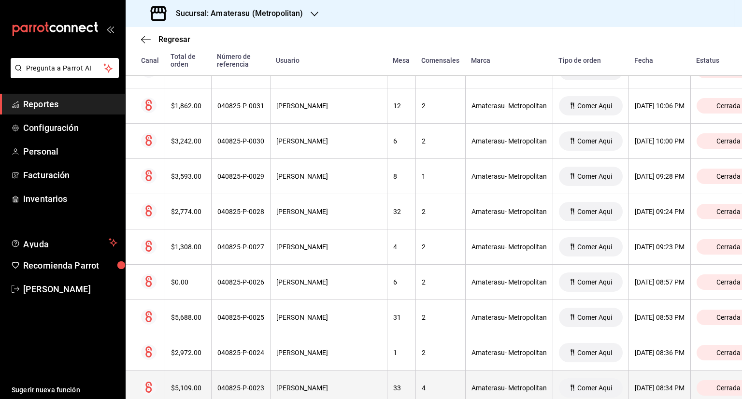
click at [387, 374] on th "33" at bounding box center [401, 388] width 29 height 35
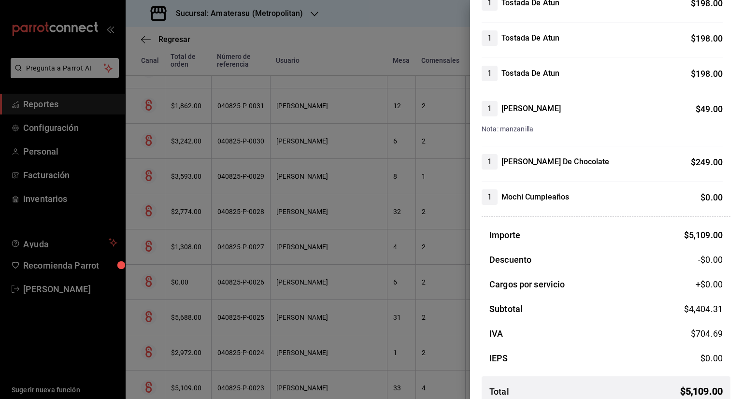
scroll to position [1049, 0]
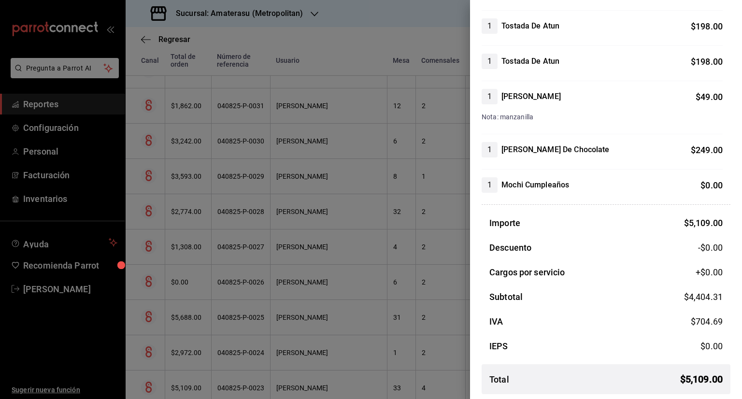
click at [385, 319] on div at bounding box center [371, 199] width 742 height 399
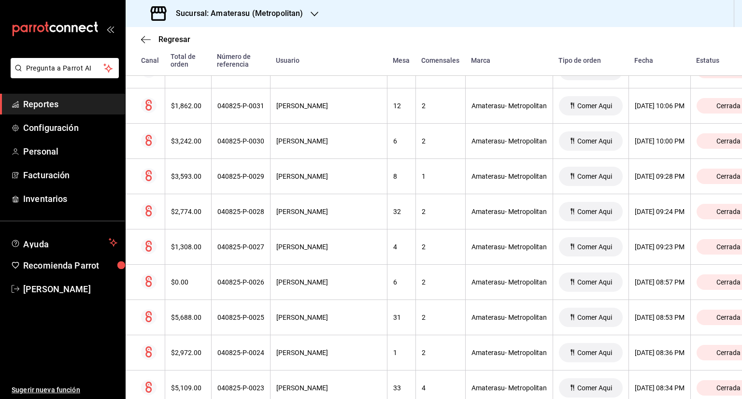
scroll to position [24, 0]
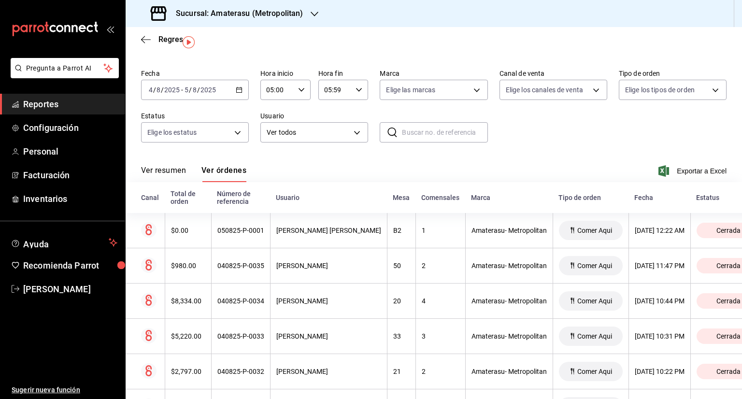
click at [241, 95] on div "[DATE] [DATE] - [DATE] [DATE]" at bounding box center [195, 90] width 108 height 20
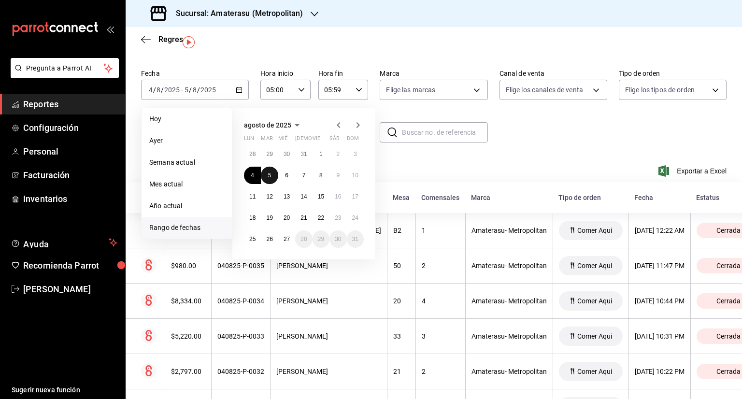
click at [274, 174] on button "5" at bounding box center [269, 175] width 17 height 17
click at [282, 178] on button "6" at bounding box center [286, 175] width 17 height 17
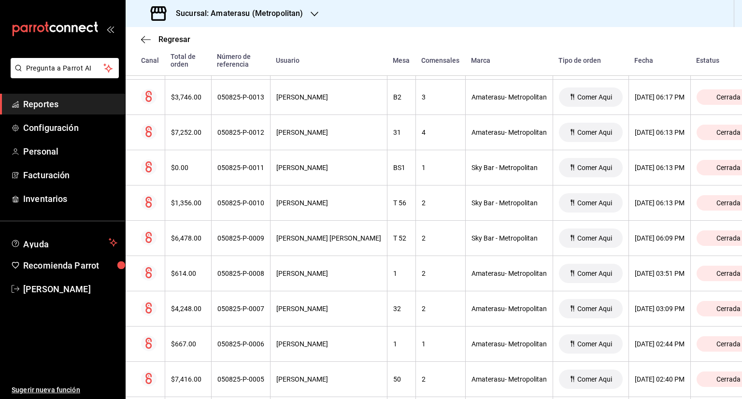
scroll to position [2381, 0]
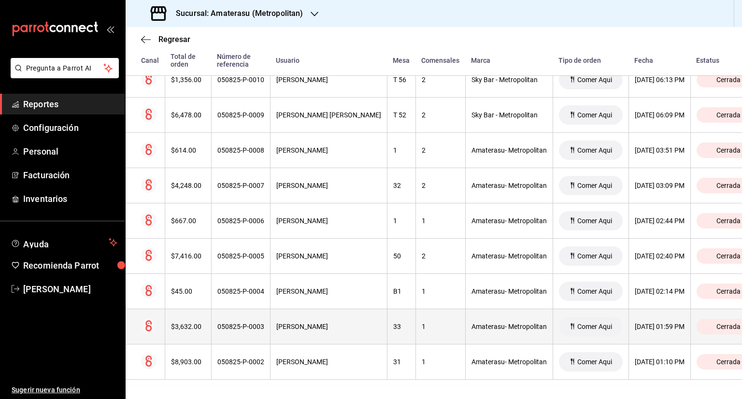
click at [316, 309] on th "[PERSON_NAME]" at bounding box center [328, 326] width 117 height 35
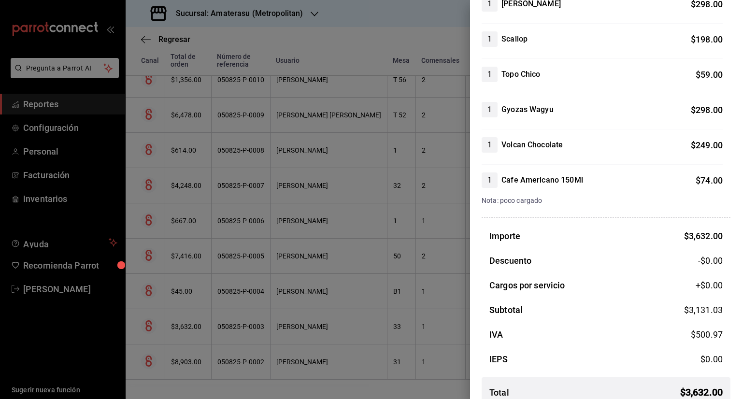
scroll to position [820, 0]
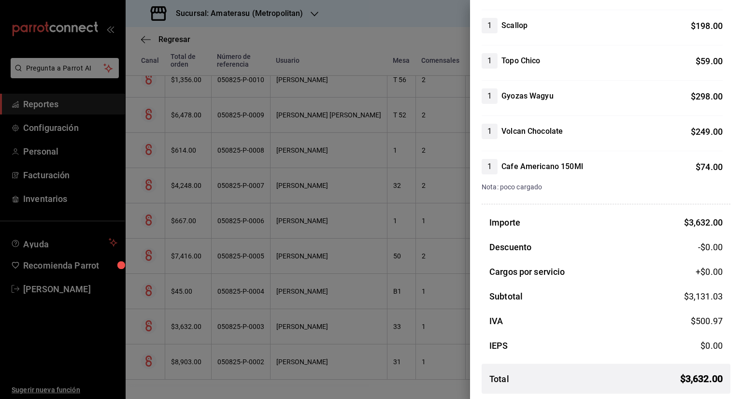
click at [274, 139] on div at bounding box center [371, 199] width 742 height 399
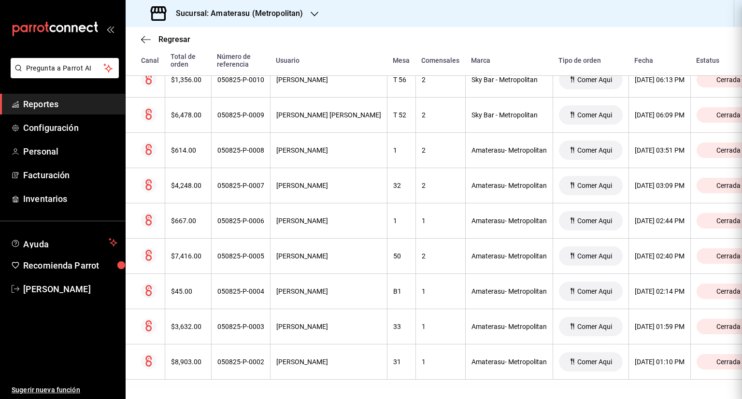
scroll to position [0, 0]
